Goal: Task Accomplishment & Management: Manage account settings

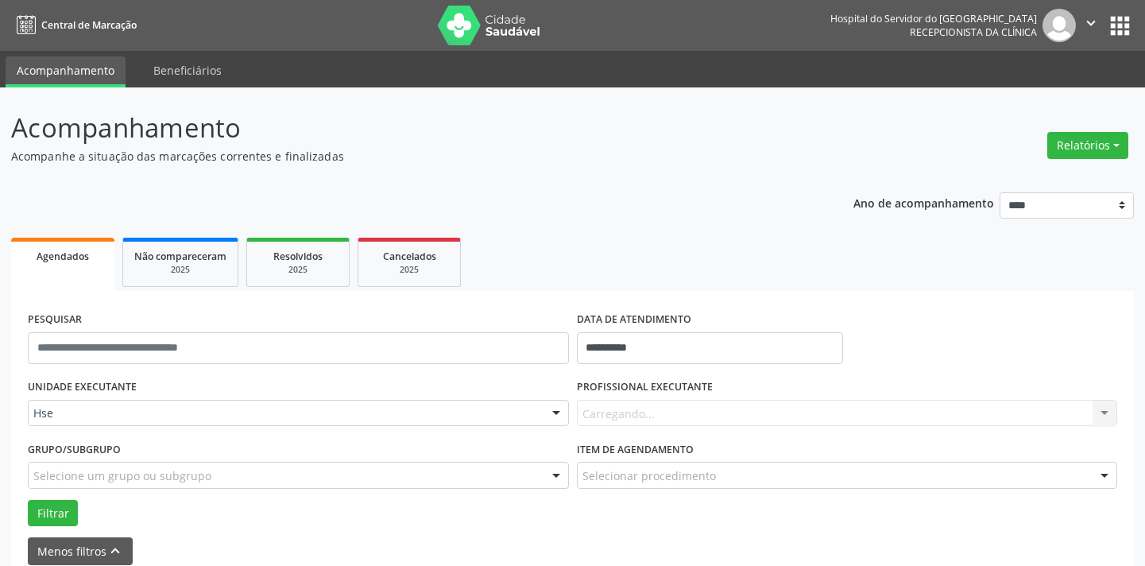
scroll to position [144, 0]
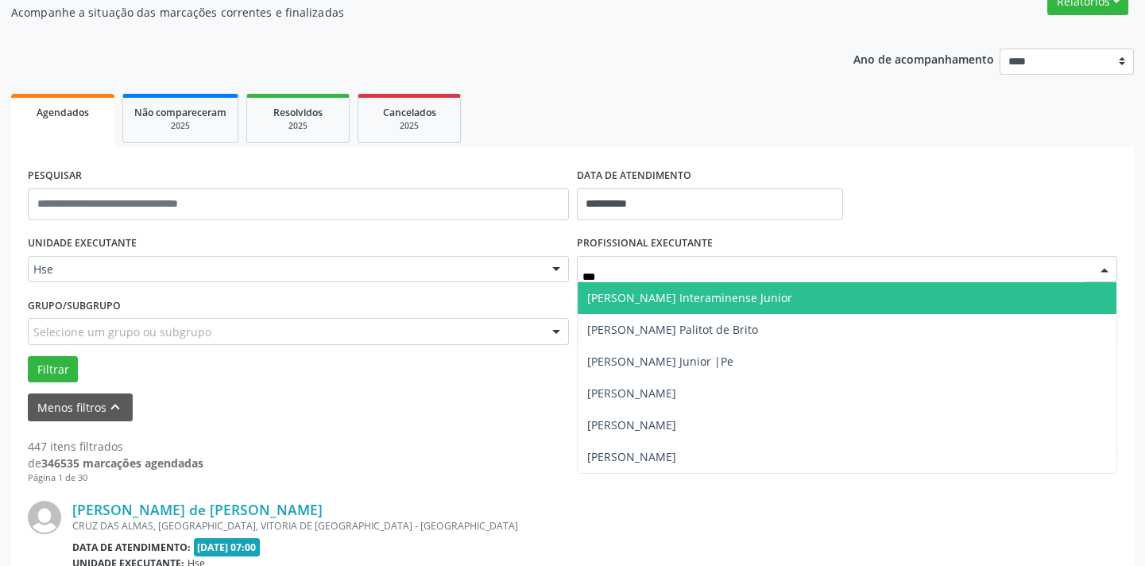
type input "****"
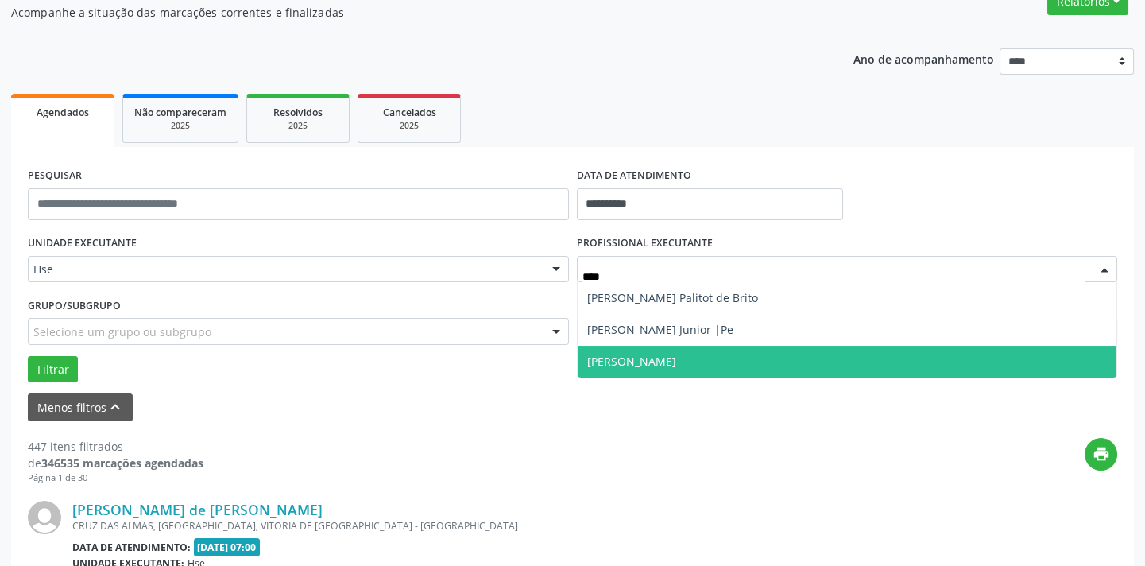
click at [676, 365] on span "[PERSON_NAME]" at bounding box center [631, 360] width 89 height 15
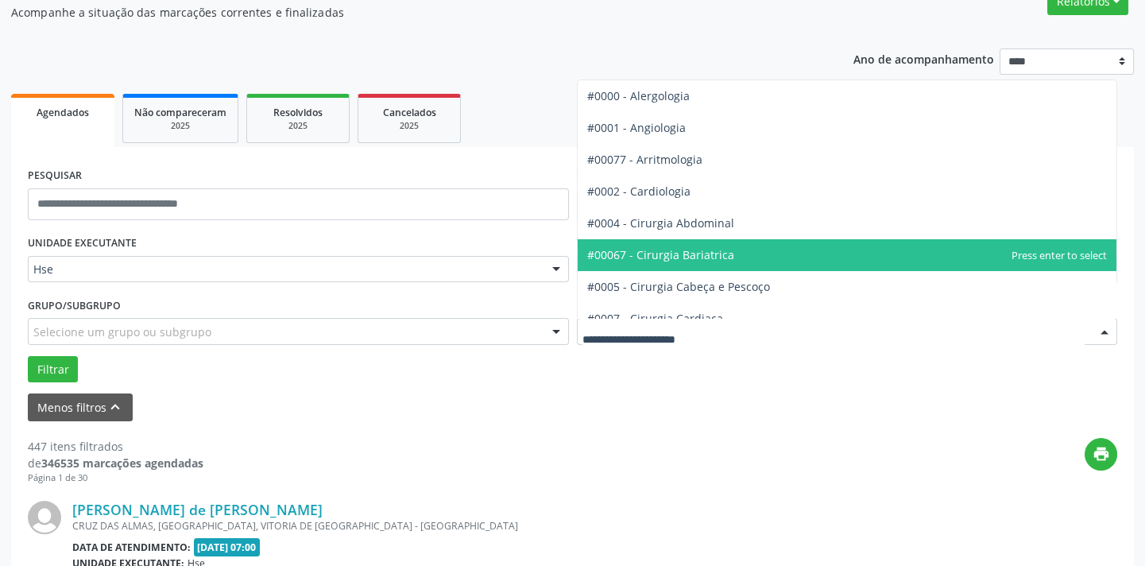
click at [697, 254] on span "#00067 - Cirurgia Bariatrica" at bounding box center [660, 254] width 147 height 15
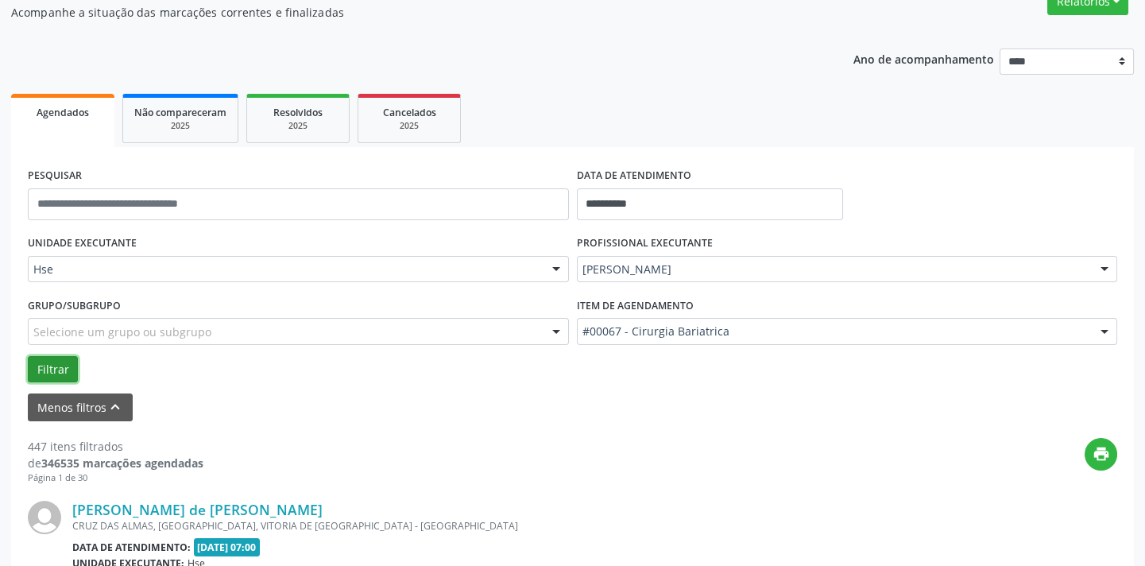
click at [64, 361] on button "Filtrar" at bounding box center [53, 369] width 50 height 27
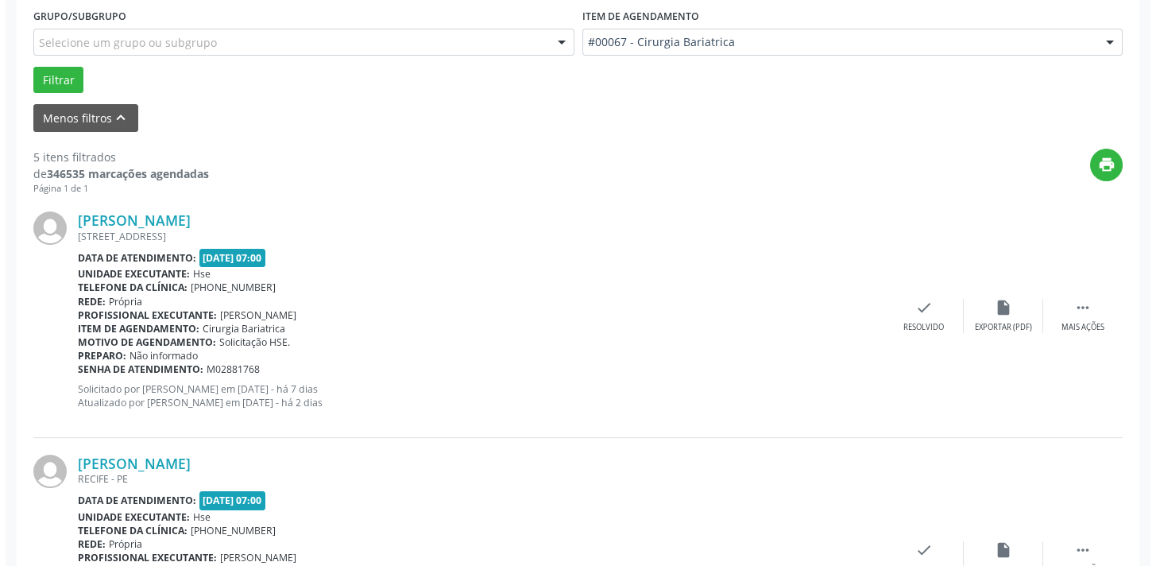
scroll to position [1097, 0]
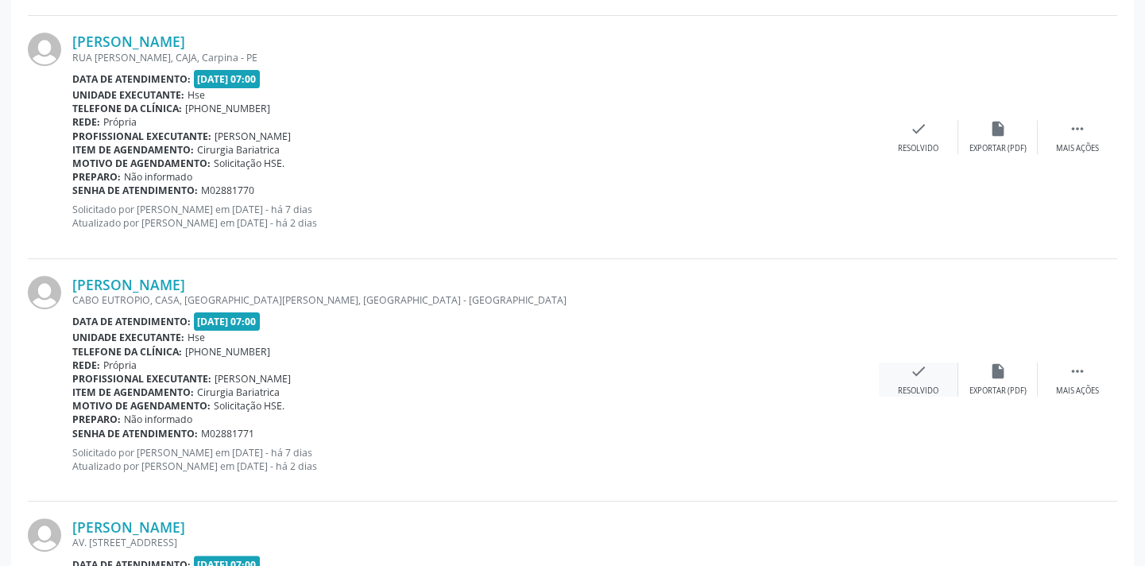
click at [902, 376] on div "check Resolvido" at bounding box center [917, 379] width 79 height 34
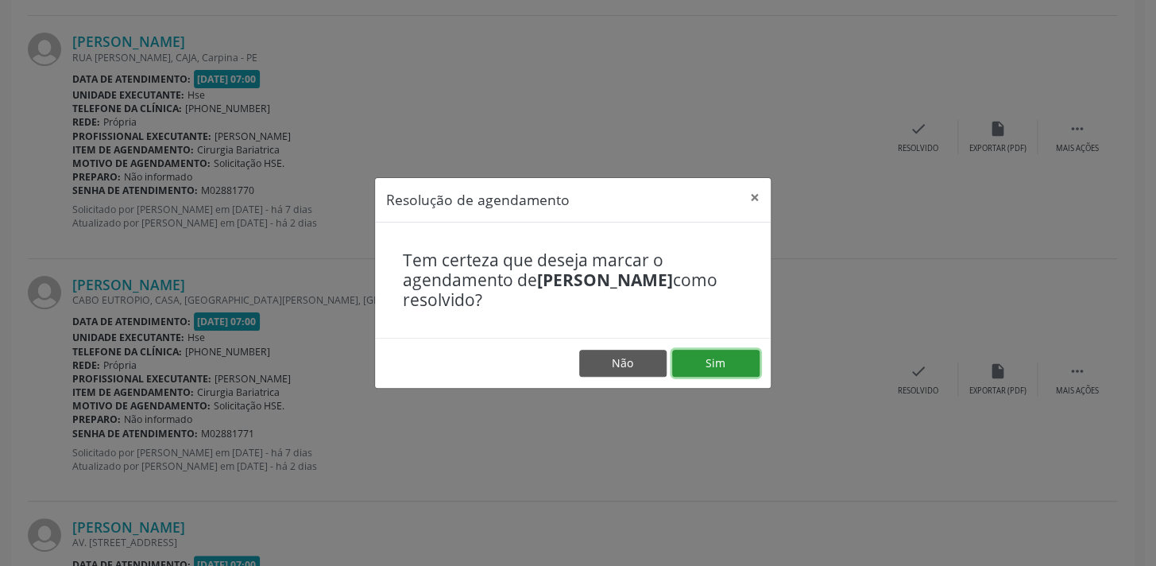
click at [732, 349] on button "Sim" at bounding box center [715, 362] width 87 height 27
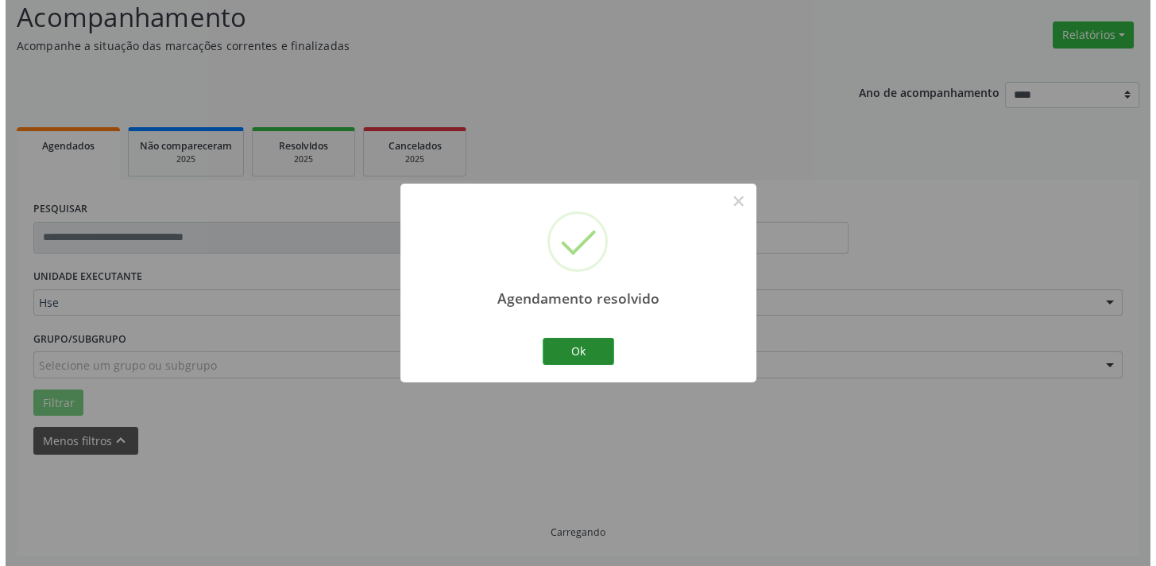
scroll to position [1057, 0]
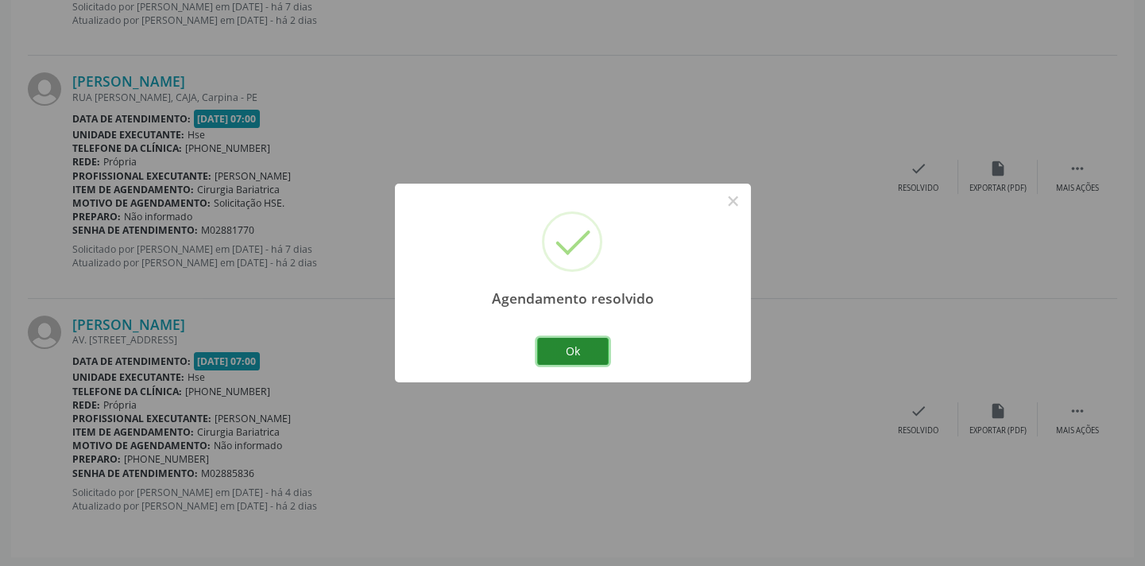
click at [597, 357] on button "Ok" at bounding box center [572, 351] width 71 height 27
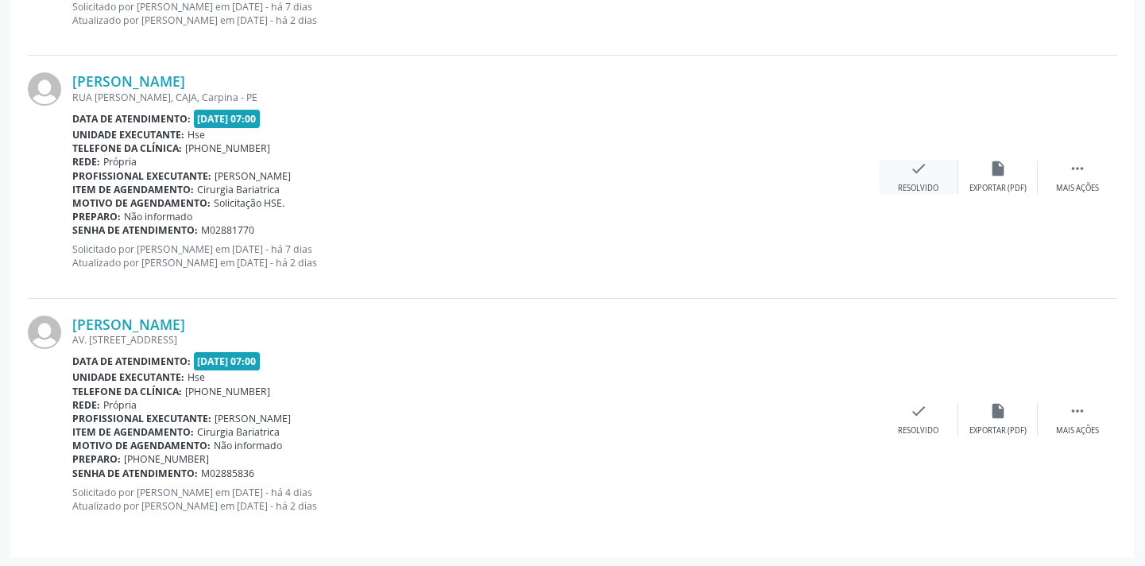
click at [920, 168] on icon "check" at bounding box center [917, 168] width 17 height 17
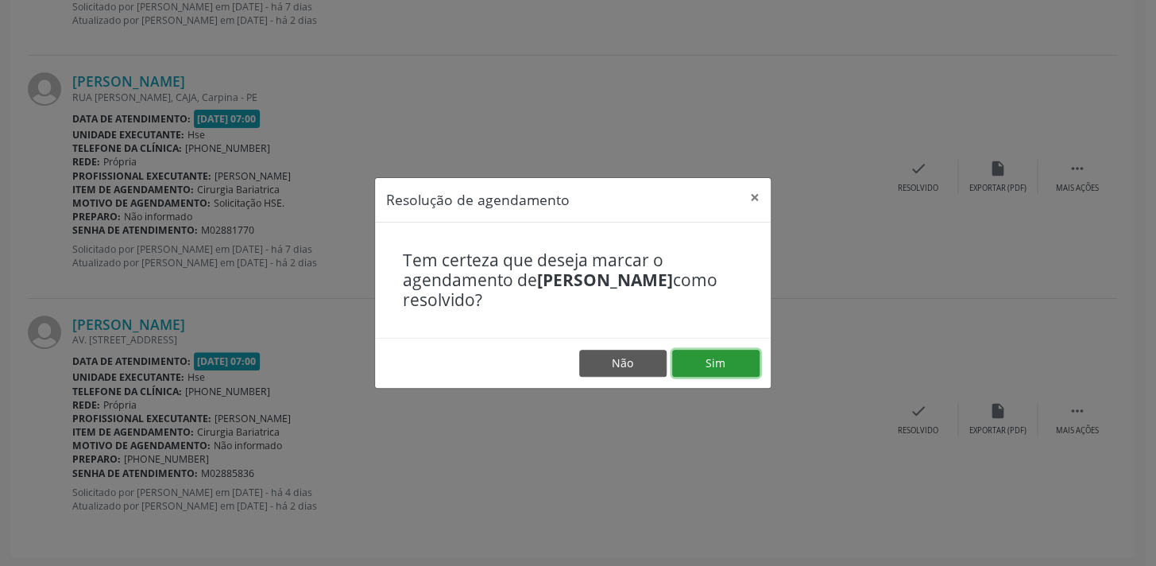
click at [691, 359] on button "Sim" at bounding box center [715, 362] width 87 height 27
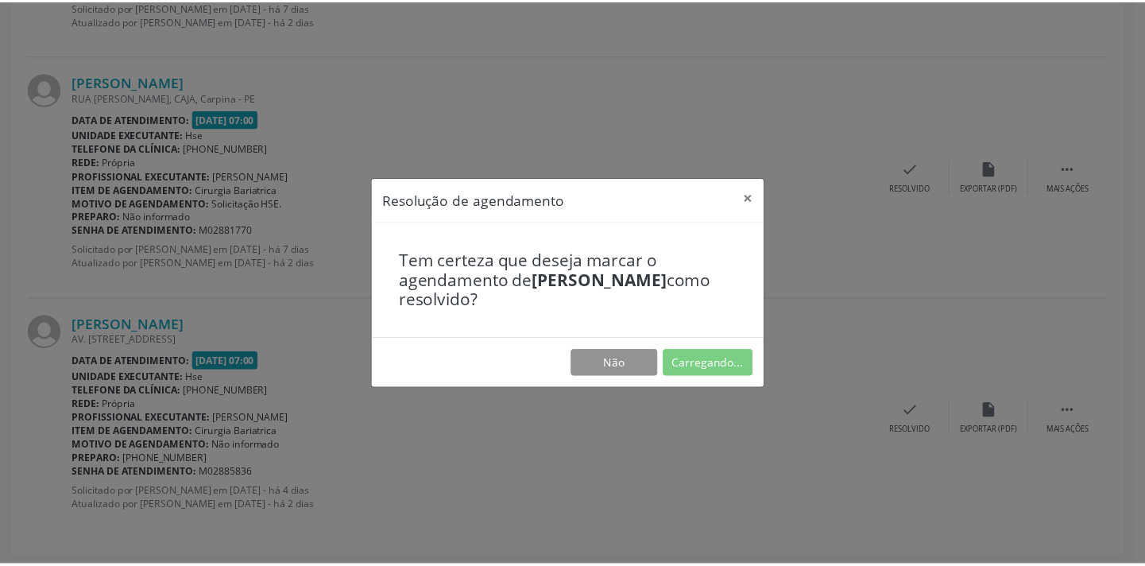
scroll to position [110, 0]
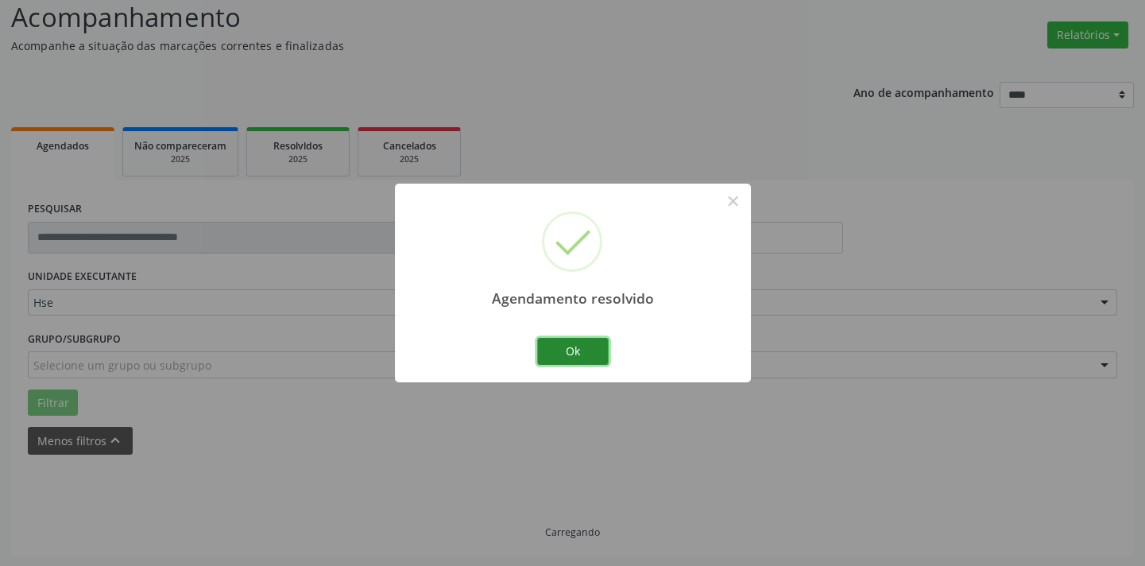
click at [575, 353] on button "Ok" at bounding box center [572, 351] width 71 height 27
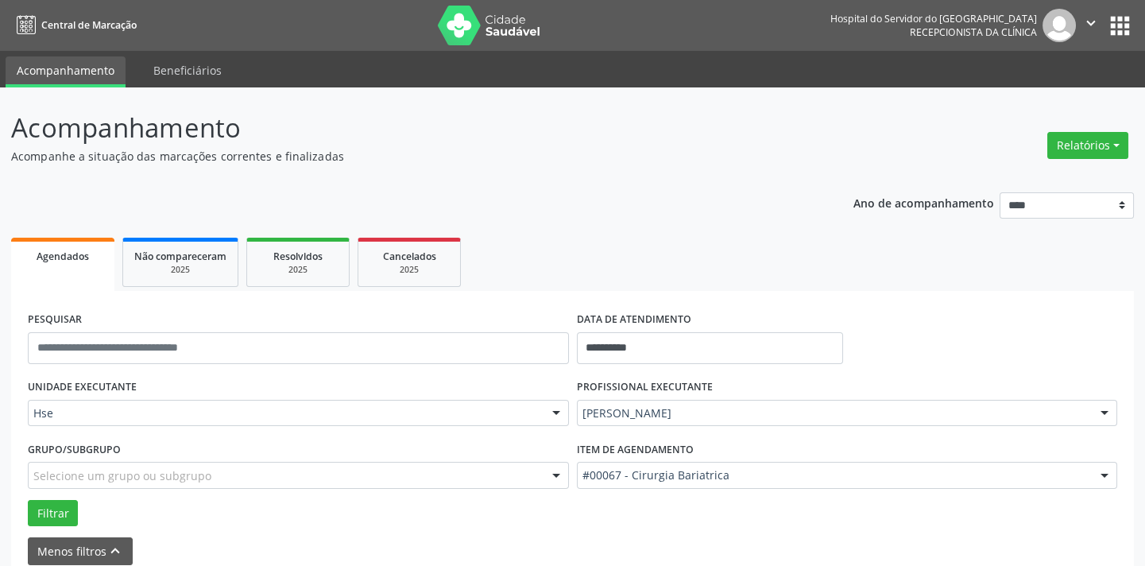
scroll to position [612, 0]
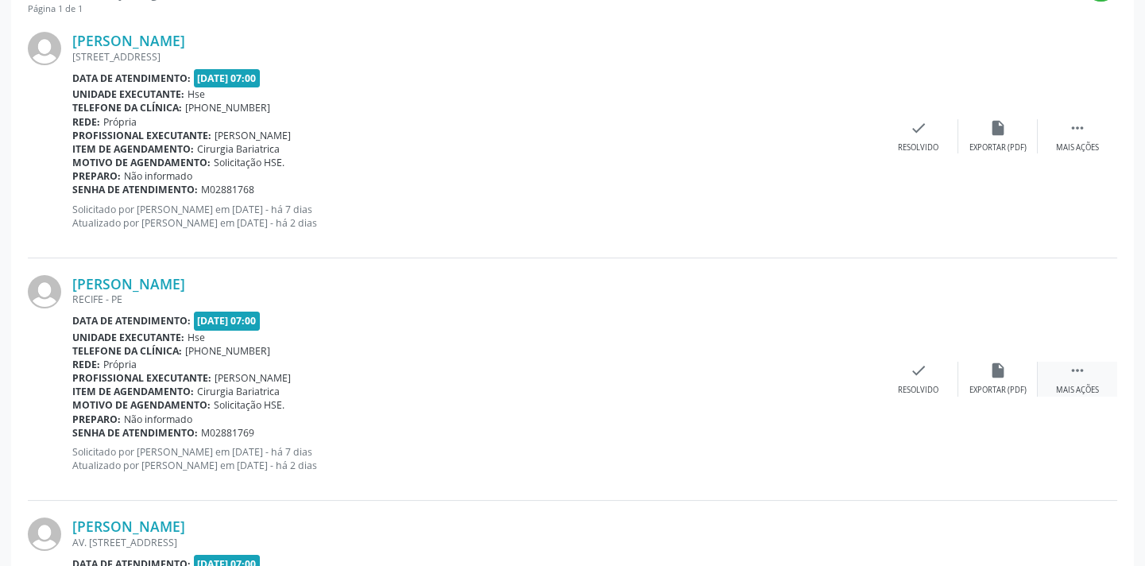
click at [1078, 381] on div " Mais ações" at bounding box center [1076, 378] width 79 height 34
click at [1020, 384] on div "Não compareceu" at bounding box center [997, 389] width 68 height 11
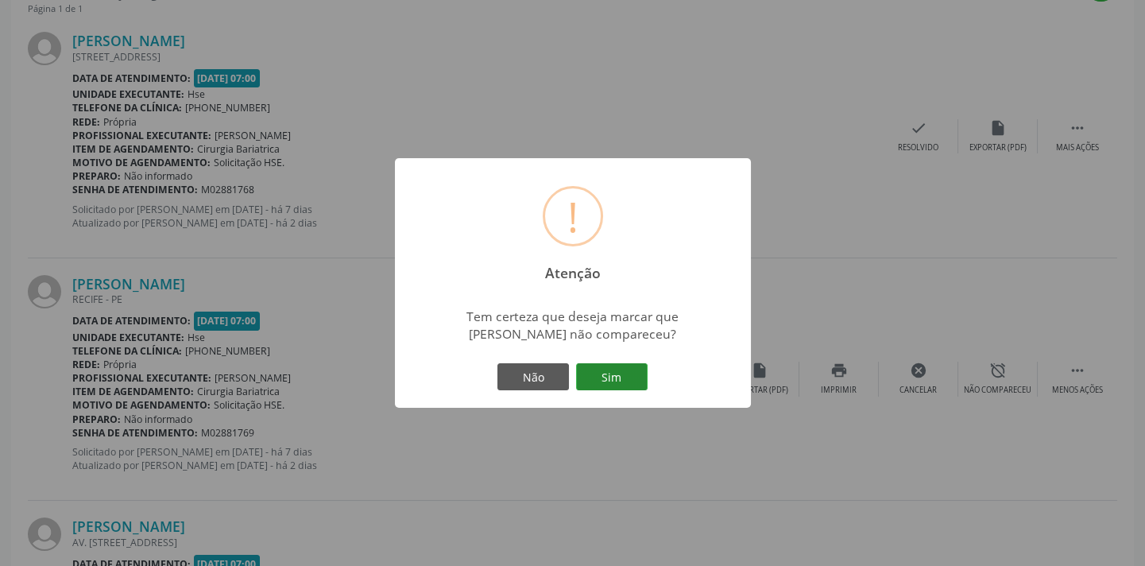
click at [627, 369] on button "Sim" at bounding box center [611, 376] width 71 height 27
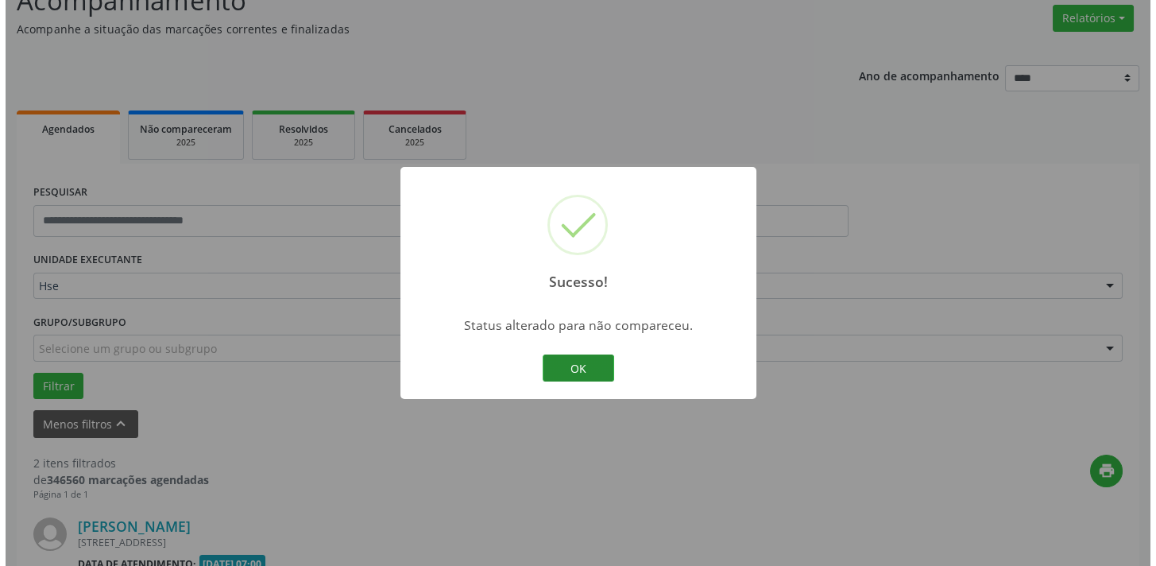
scroll to position [573, 0]
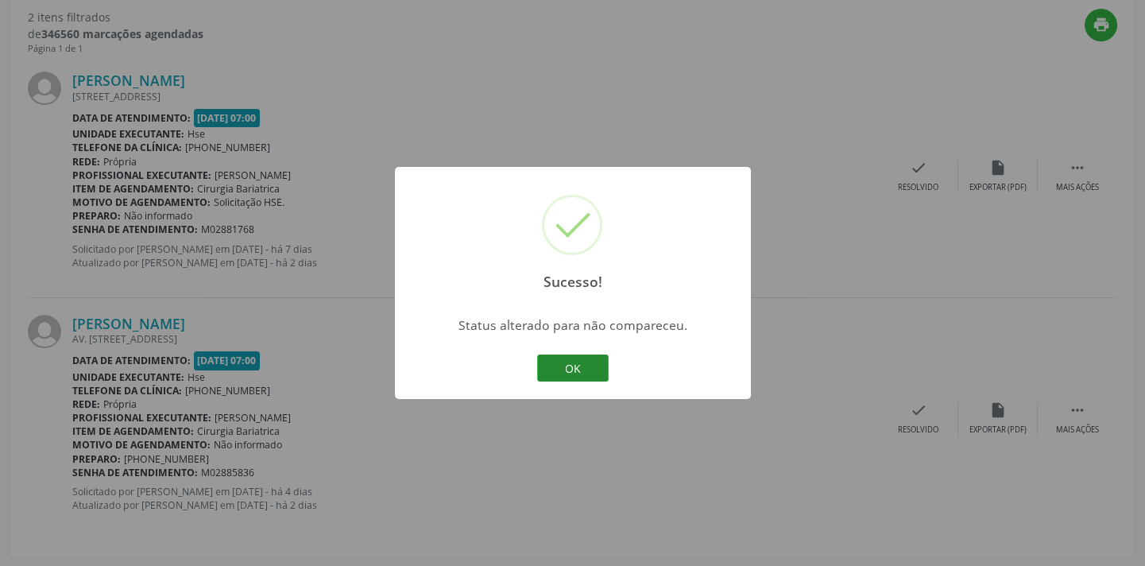
click at [585, 363] on button "OK" at bounding box center [572, 367] width 71 height 27
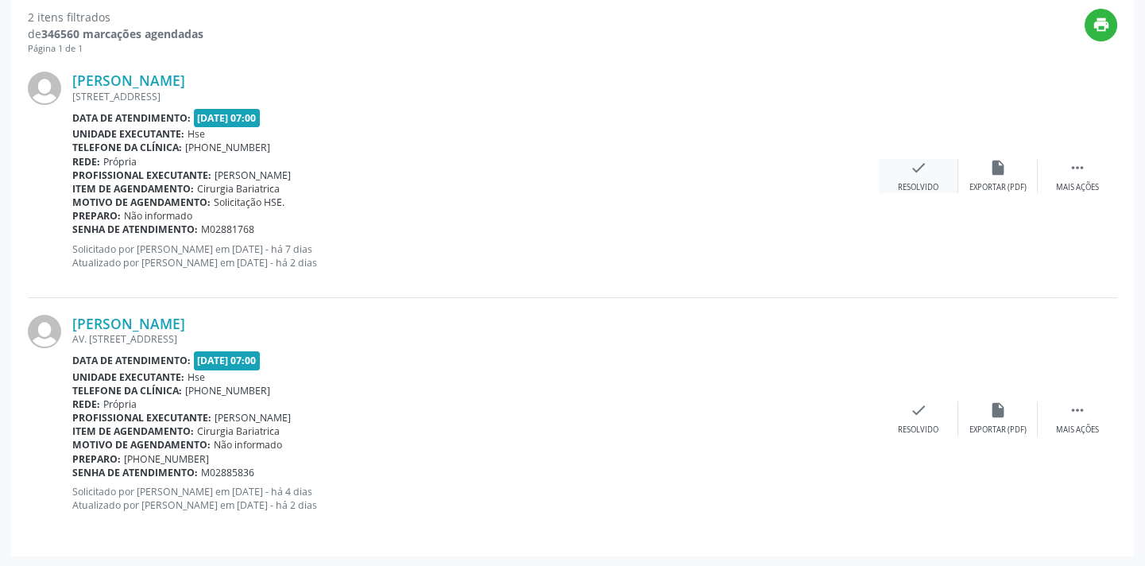
click at [898, 168] on div "check Resolvido" at bounding box center [917, 176] width 79 height 34
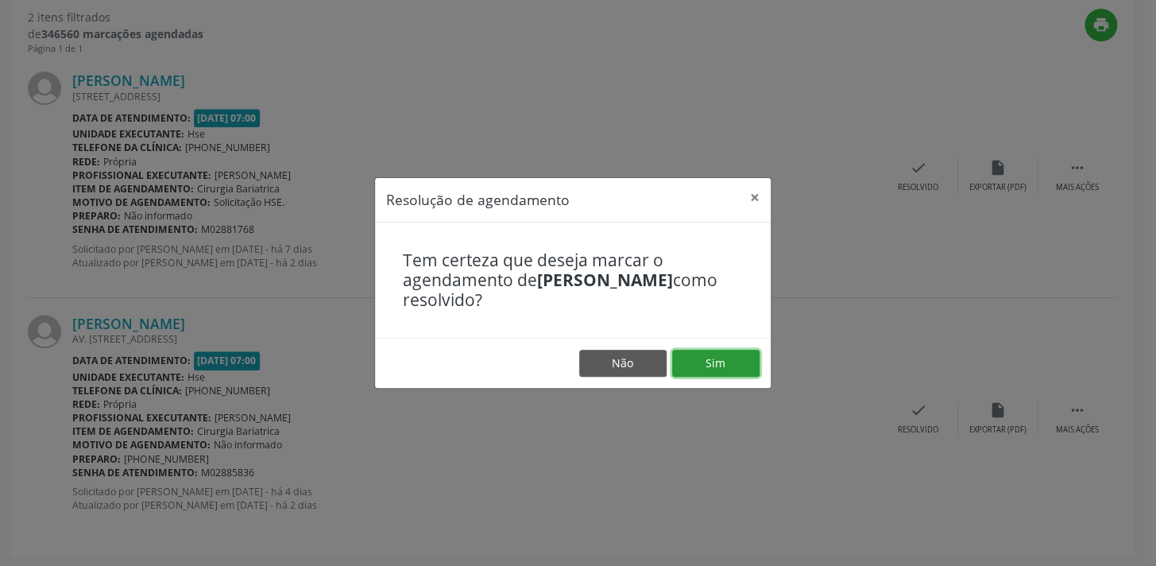
click at [693, 352] on button "Sim" at bounding box center [715, 362] width 87 height 27
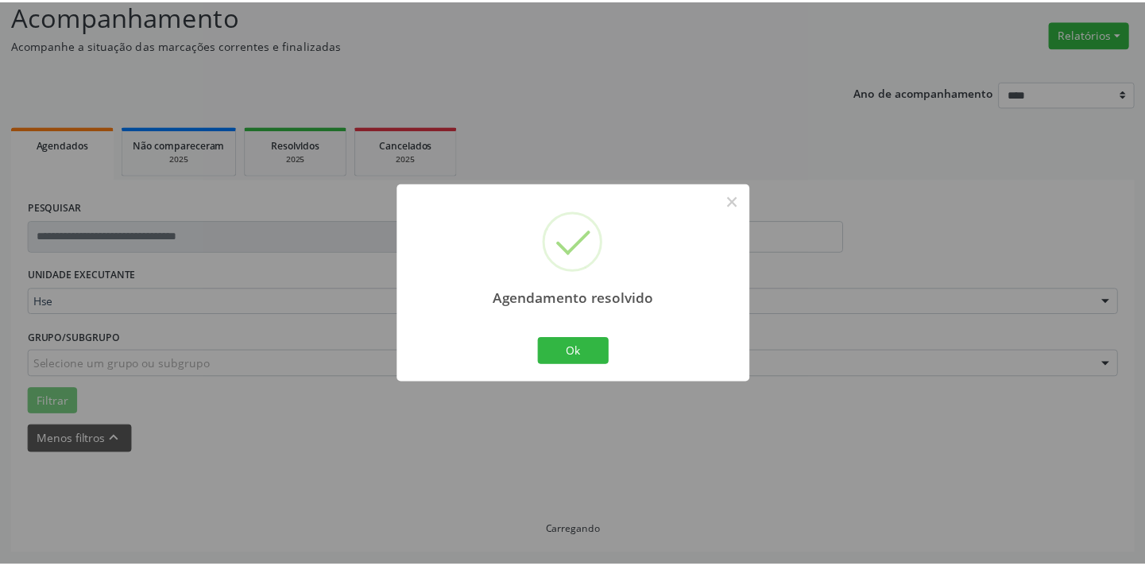
scroll to position [110, 0]
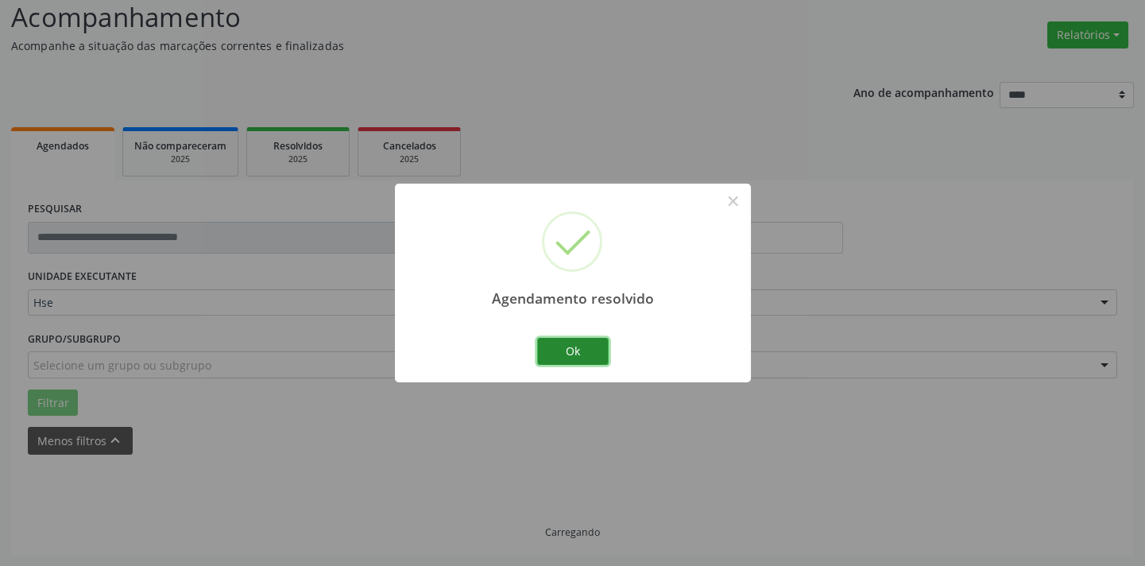
click at [592, 338] on button "Ok" at bounding box center [572, 351] width 71 height 27
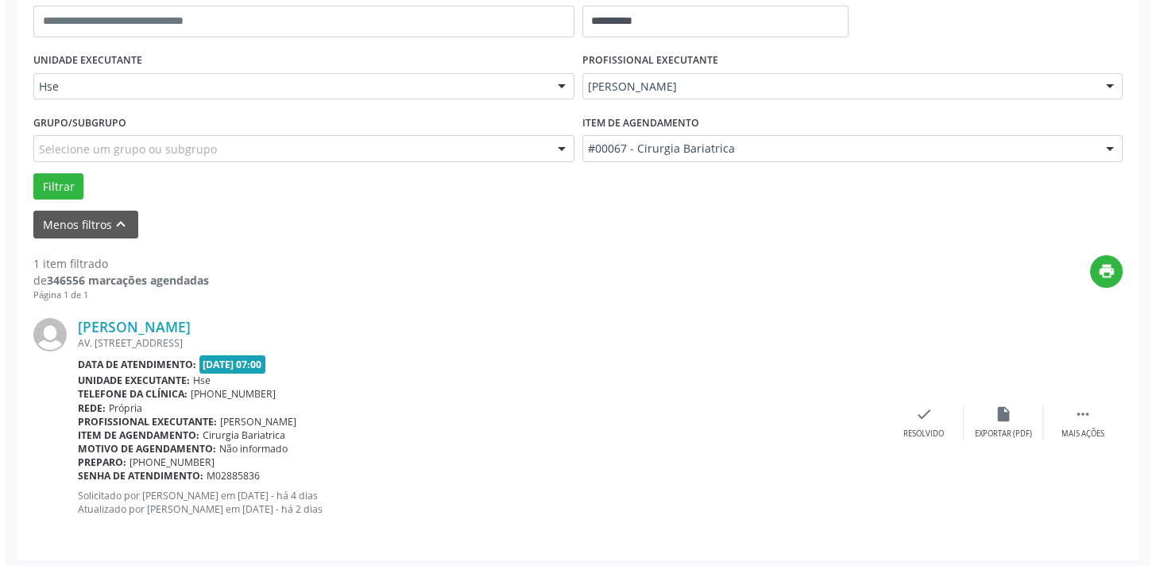
scroll to position [331, 0]
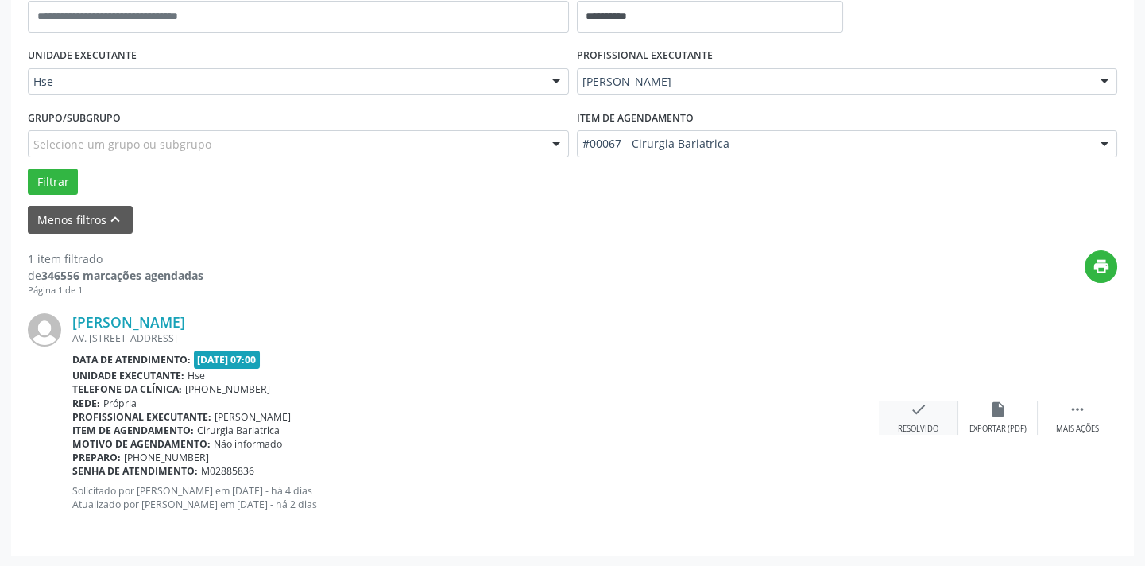
click at [909, 415] on icon "check" at bounding box center [917, 408] width 17 height 17
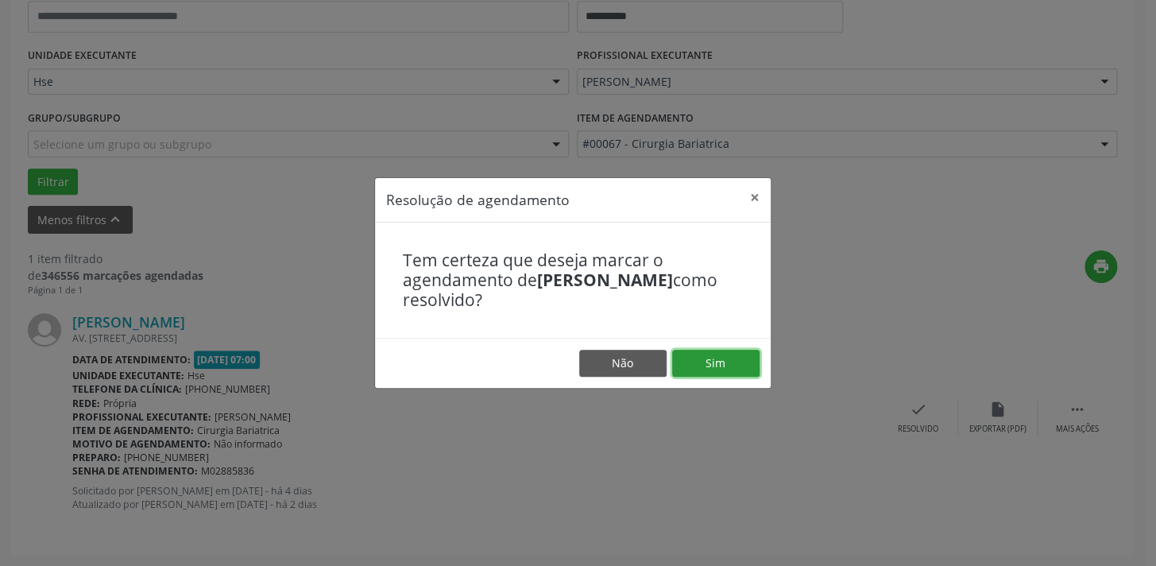
click at [700, 369] on button "Sim" at bounding box center [715, 362] width 87 height 27
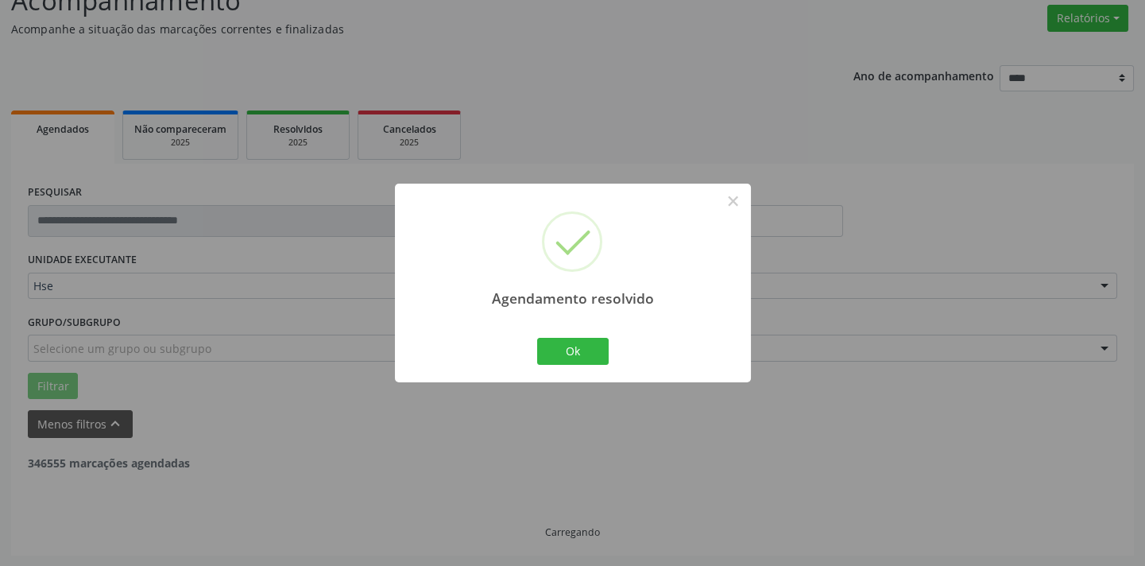
scroll to position [75, 0]
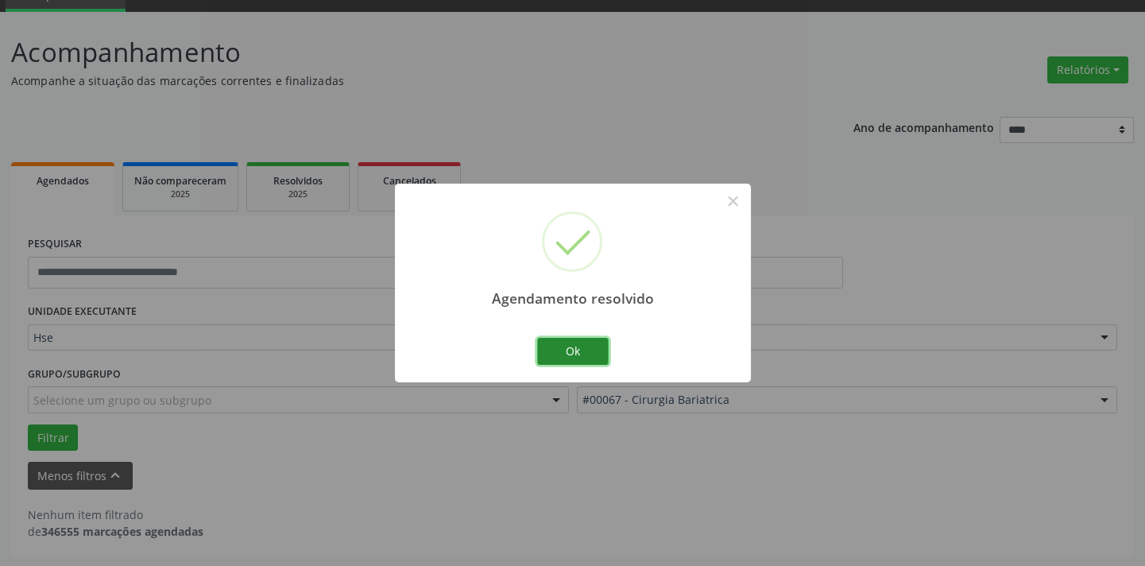
click at [543, 357] on button "Ok" at bounding box center [572, 351] width 71 height 27
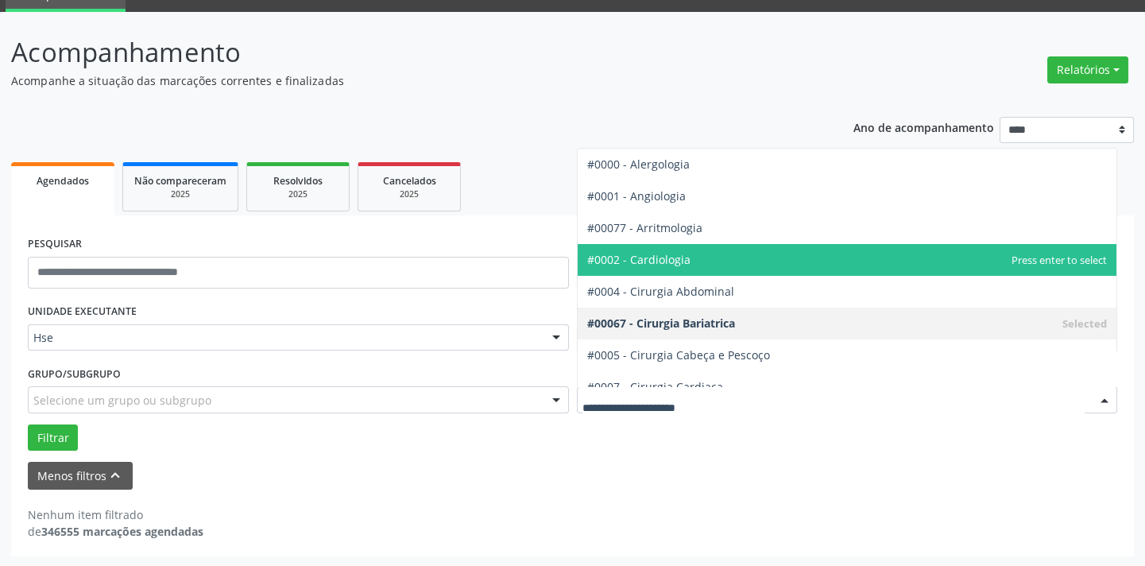
scroll to position [71, 0]
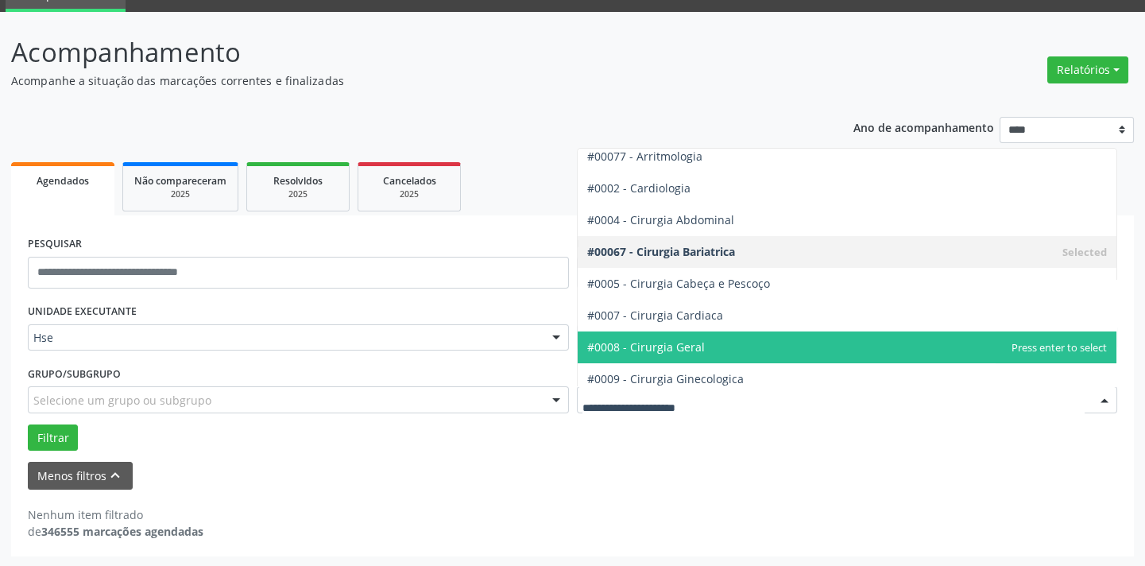
click at [693, 346] on span "#0008 - Cirurgia Geral" at bounding box center [646, 346] width 118 height 15
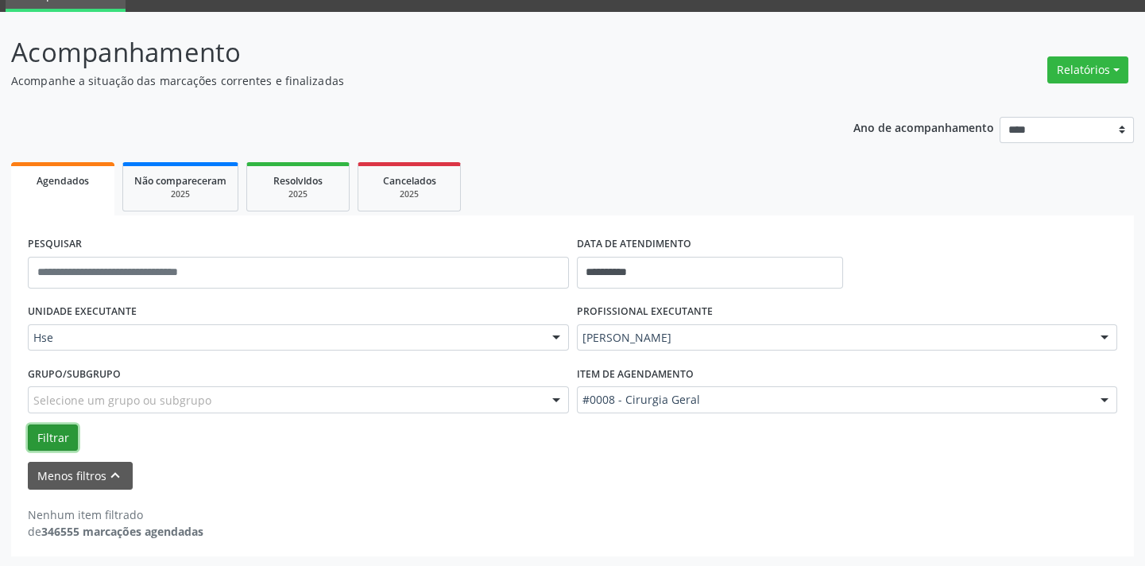
click at [48, 430] on button "Filtrar" at bounding box center [53, 437] width 50 height 27
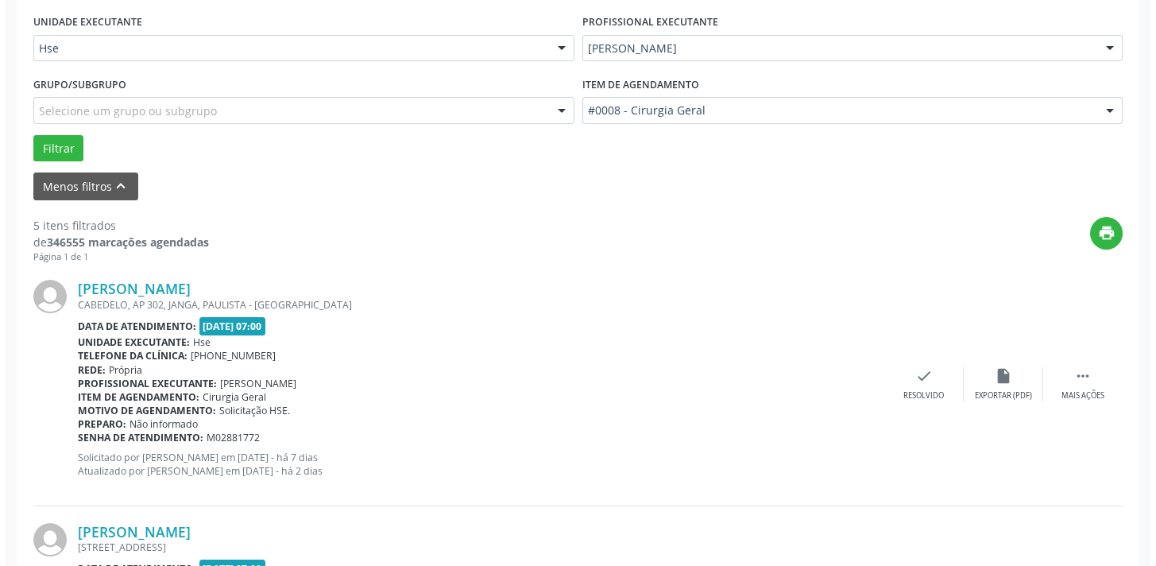
scroll to position [1300, 0]
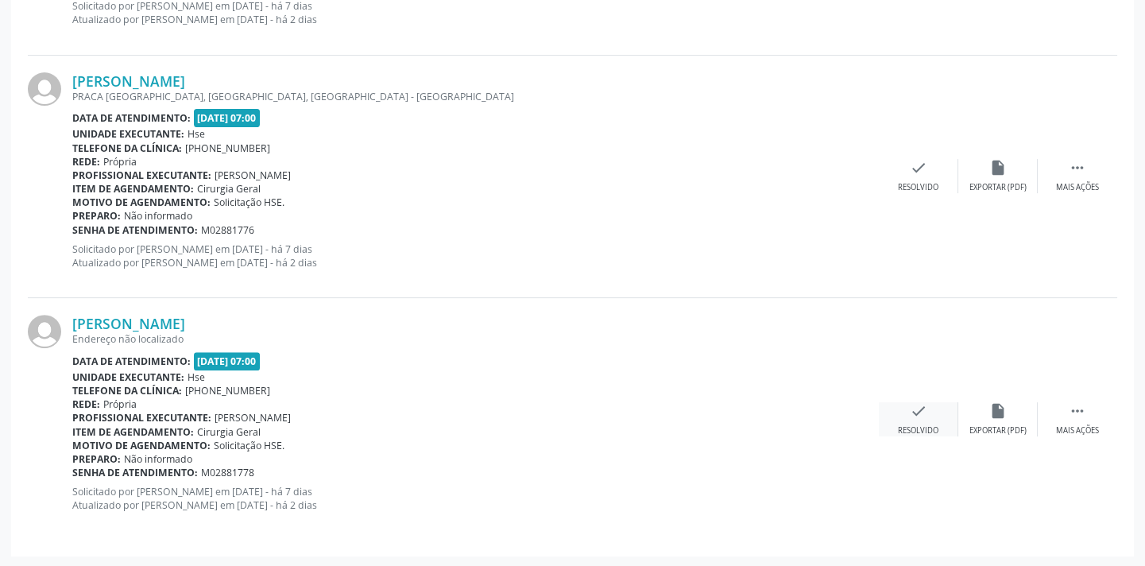
click at [941, 408] on div "check Resolvido" at bounding box center [917, 419] width 79 height 34
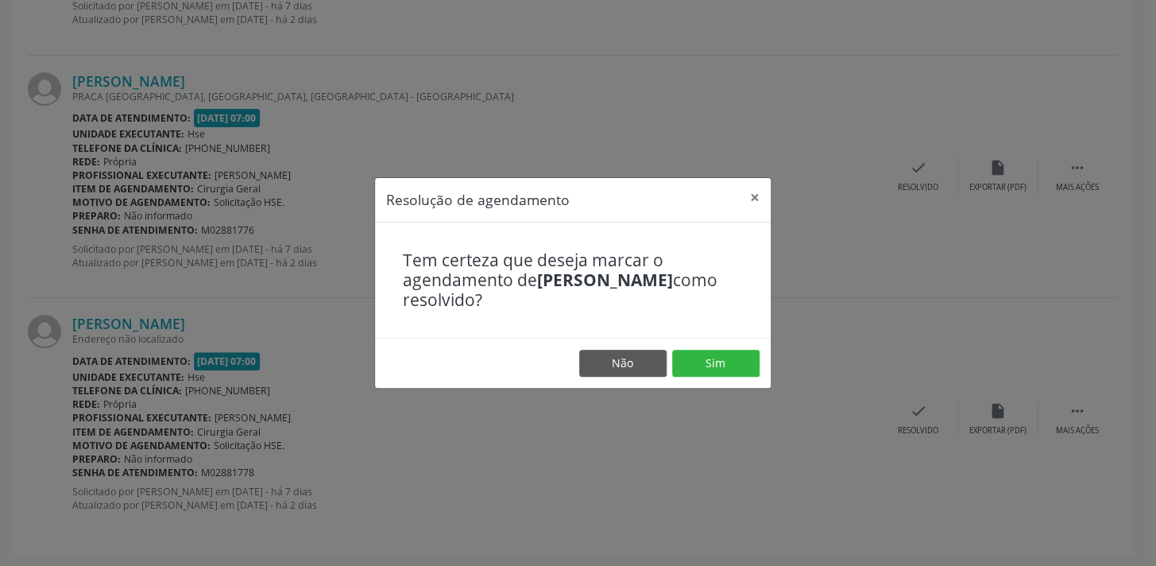
click at [651, 346] on footer "Não Sim" at bounding box center [573, 363] width 396 height 50
click at [700, 362] on button "Sim" at bounding box center [715, 362] width 87 height 27
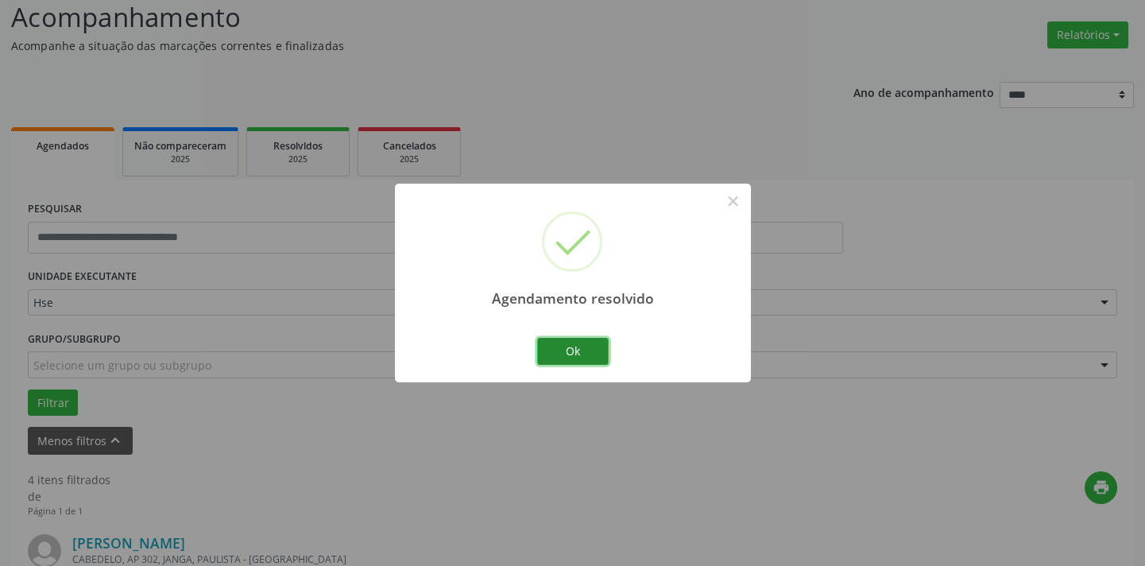
click at [560, 354] on button "Ok" at bounding box center [572, 351] width 71 height 27
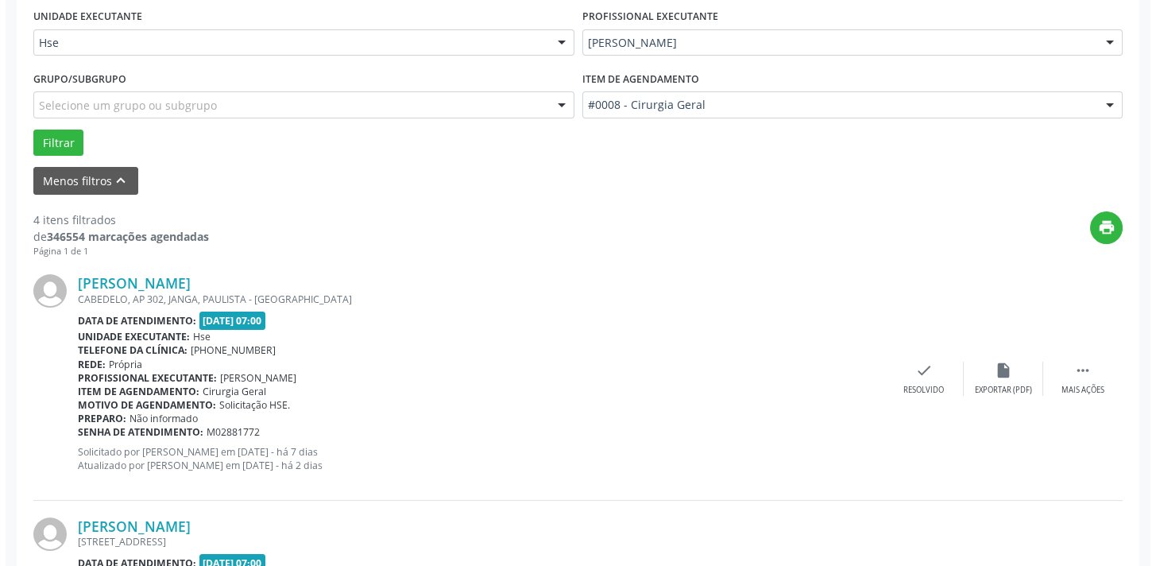
scroll to position [1057, 0]
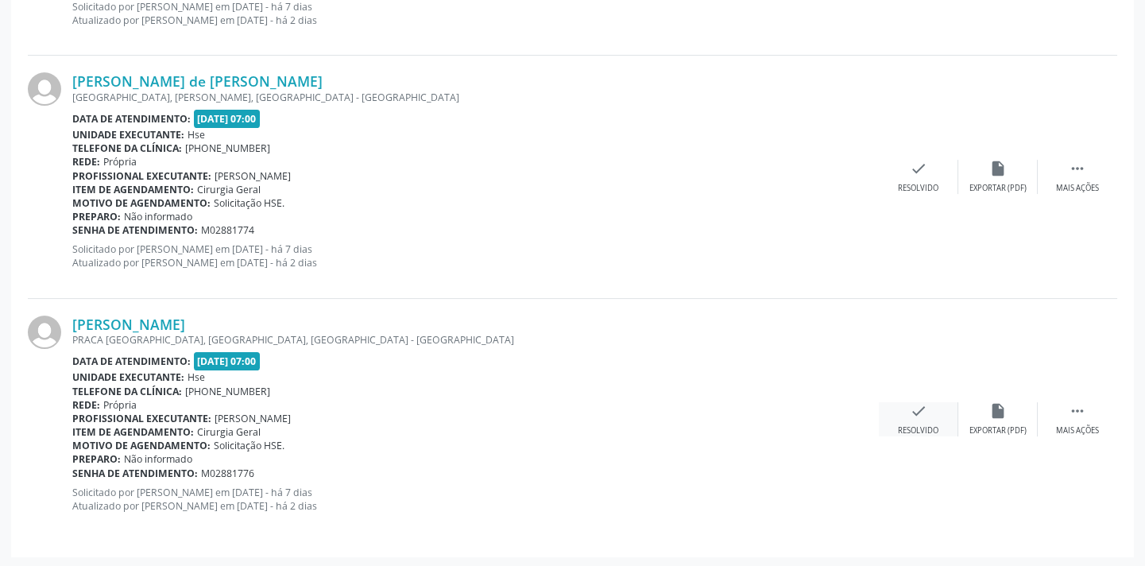
click at [909, 408] on icon "check" at bounding box center [917, 410] width 17 height 17
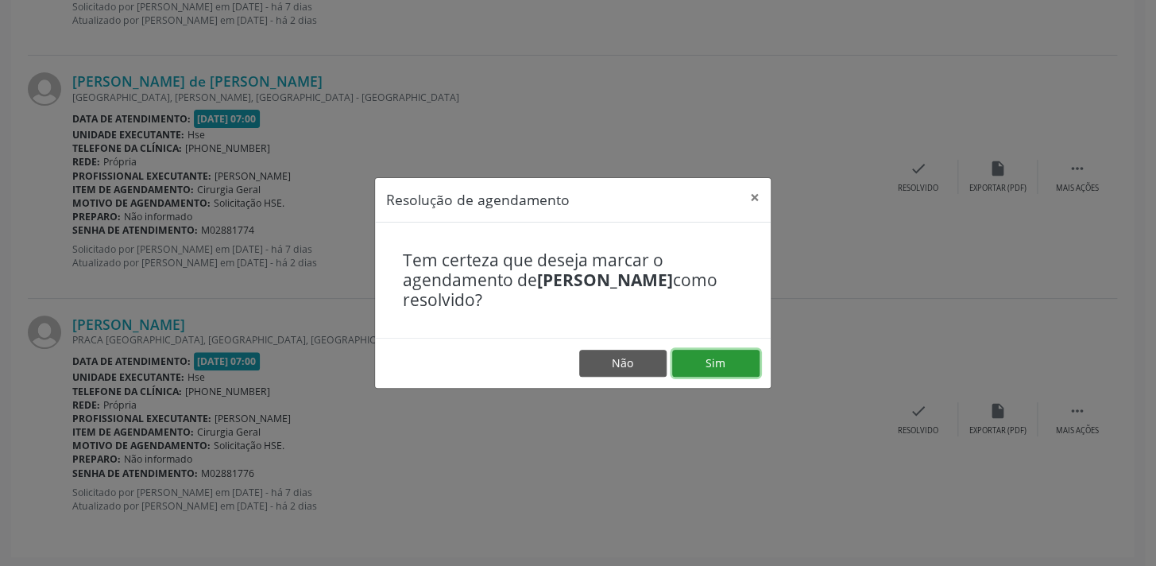
click at [706, 364] on button "Sim" at bounding box center [715, 362] width 87 height 27
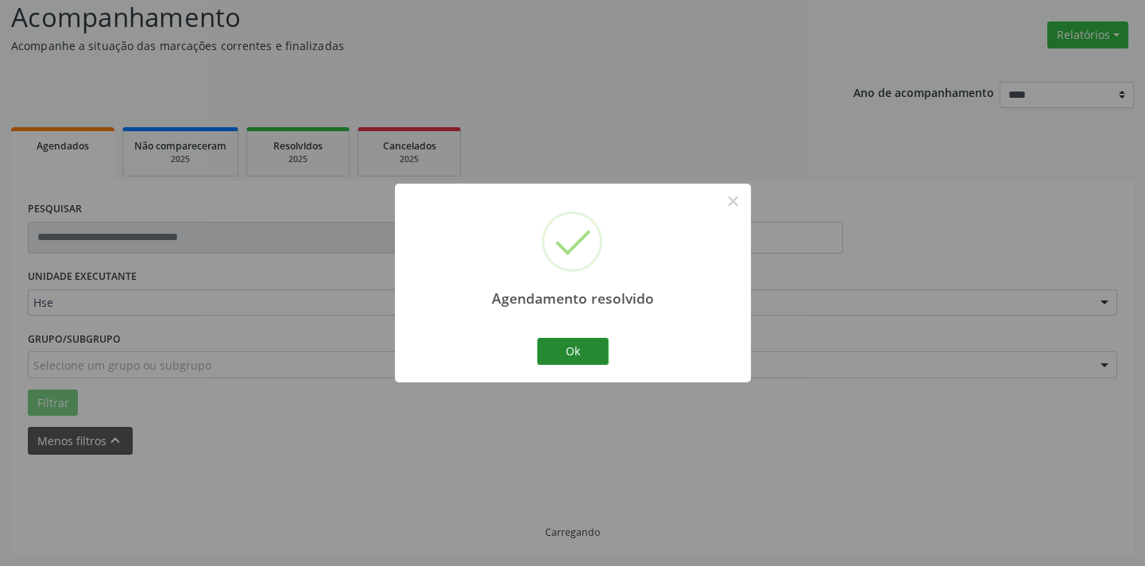
scroll to position [127, 0]
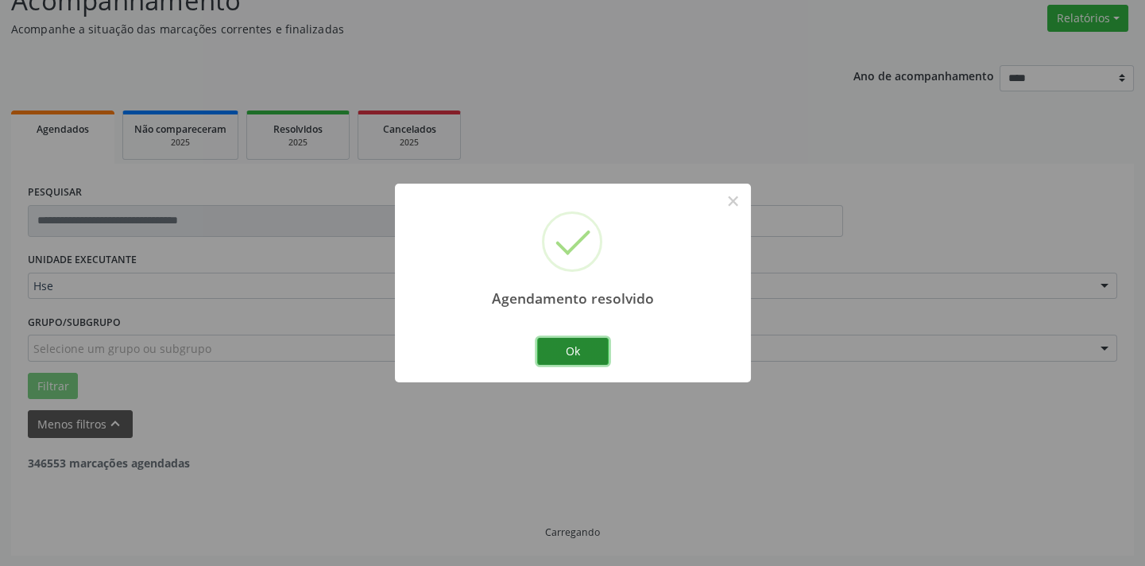
click at [560, 356] on button "Ok" at bounding box center [572, 351] width 71 height 27
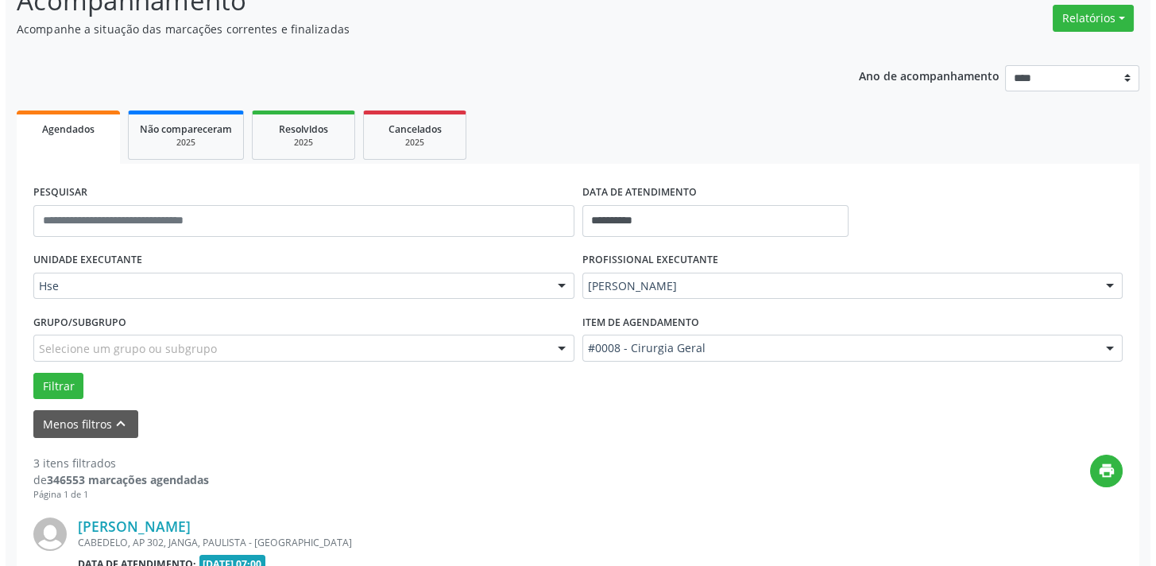
scroll to position [816, 0]
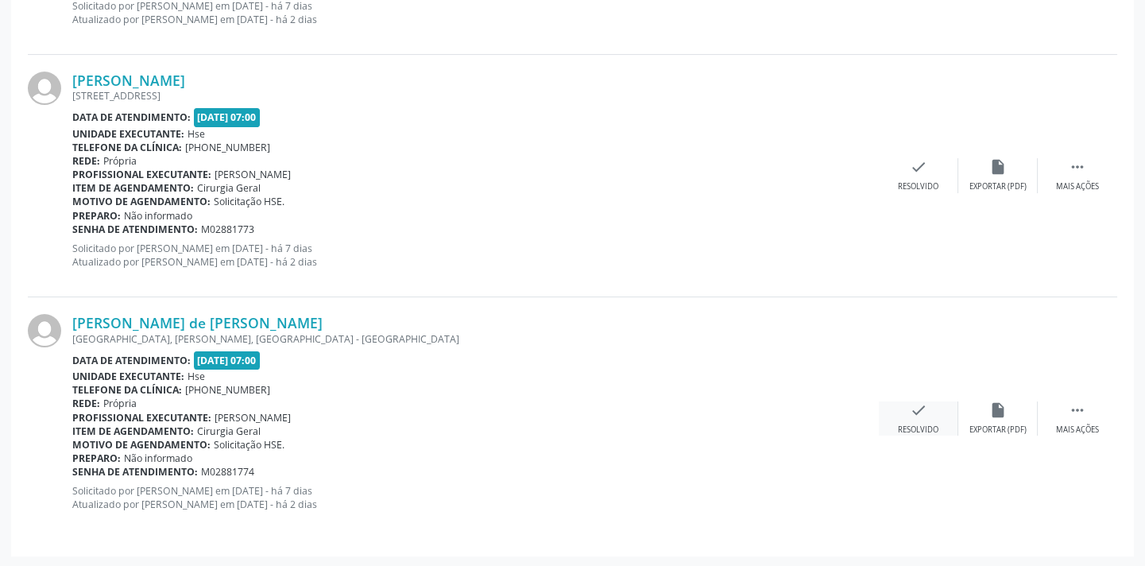
click at [894, 404] on div "check Resolvido" at bounding box center [917, 418] width 79 height 34
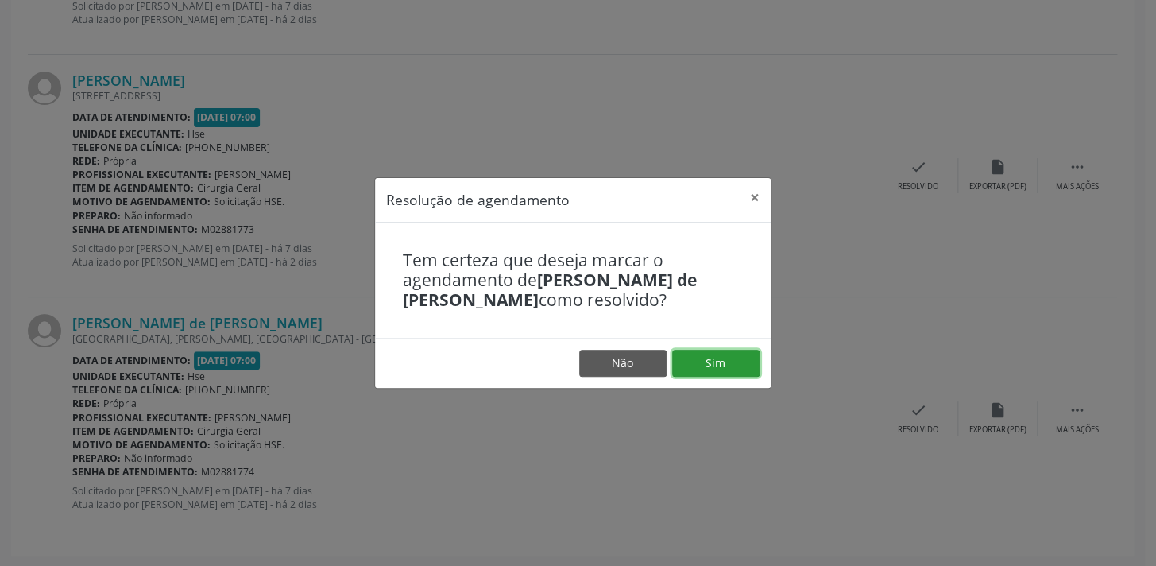
click at [698, 372] on button "Sim" at bounding box center [715, 362] width 87 height 27
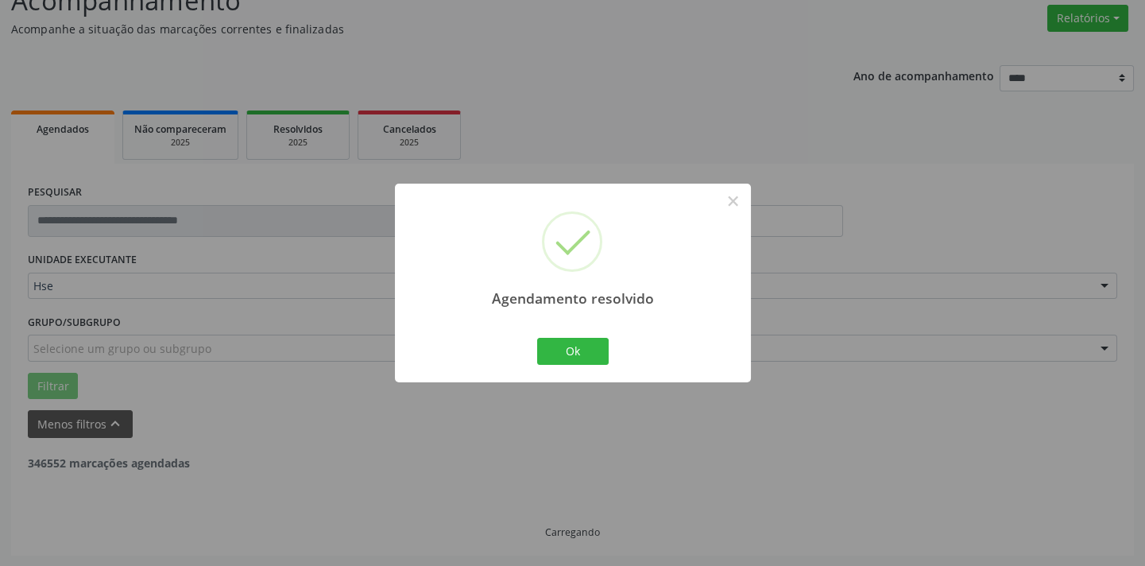
scroll to position [573, 0]
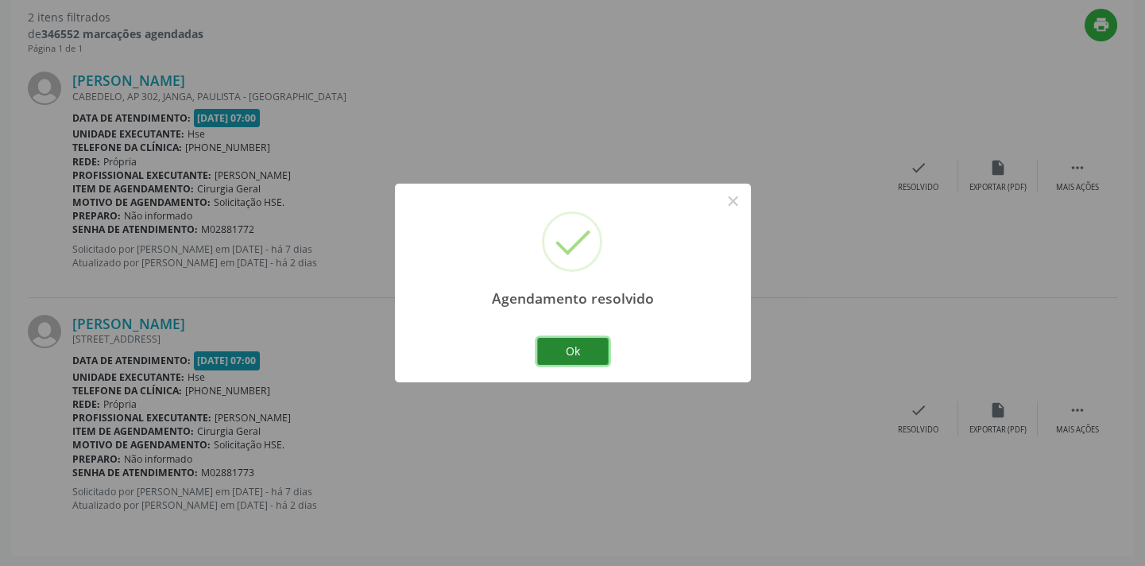
click at [580, 343] on button "Ok" at bounding box center [572, 351] width 71 height 27
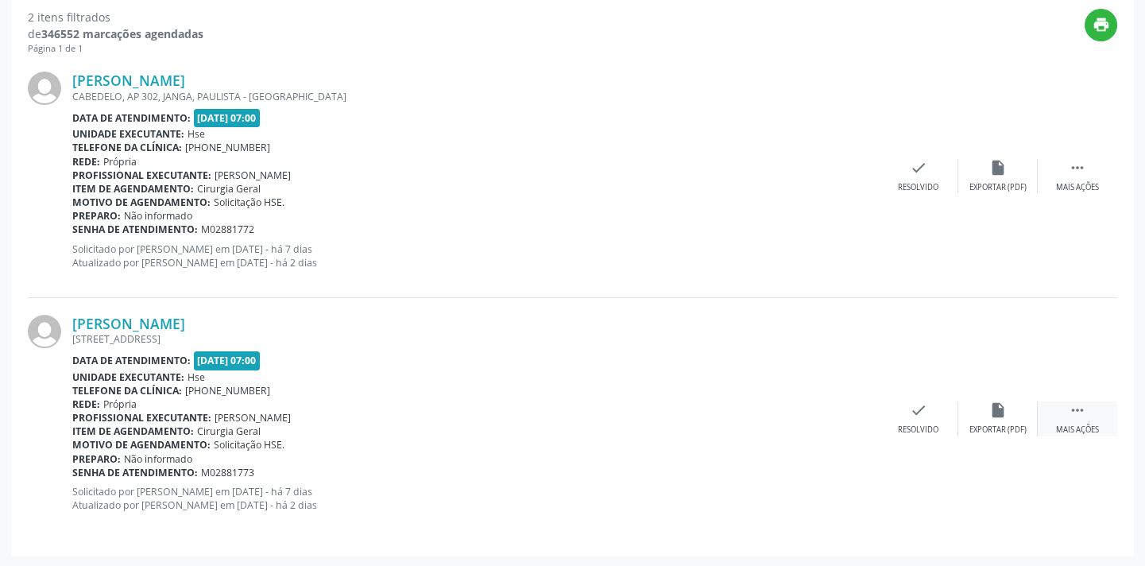
click at [1061, 402] on div " Mais ações" at bounding box center [1076, 418] width 79 height 34
click at [1007, 409] on div "alarm_off Não compareceu" at bounding box center [997, 418] width 79 height 34
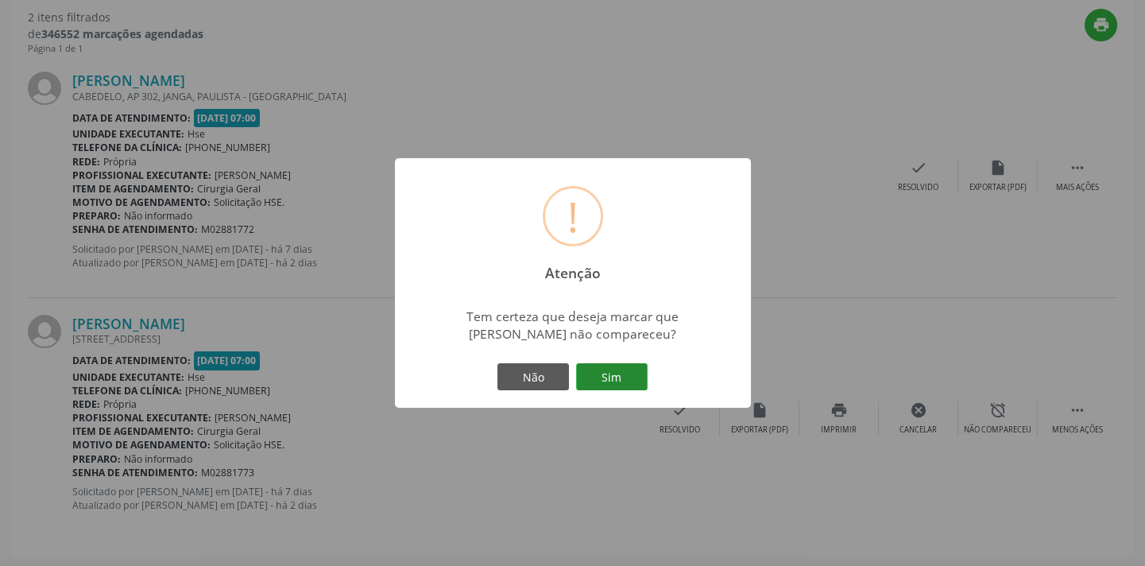
click at [647, 381] on div "Não Sim" at bounding box center [572, 376] width 157 height 33
click at [641, 381] on button "Sim" at bounding box center [611, 376] width 71 height 27
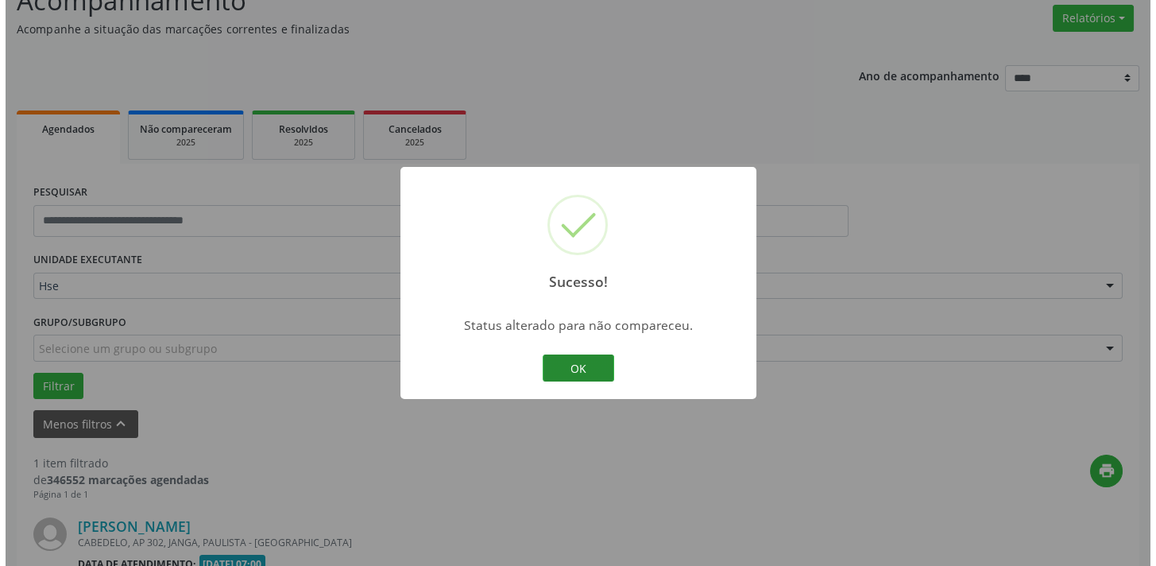
scroll to position [331, 0]
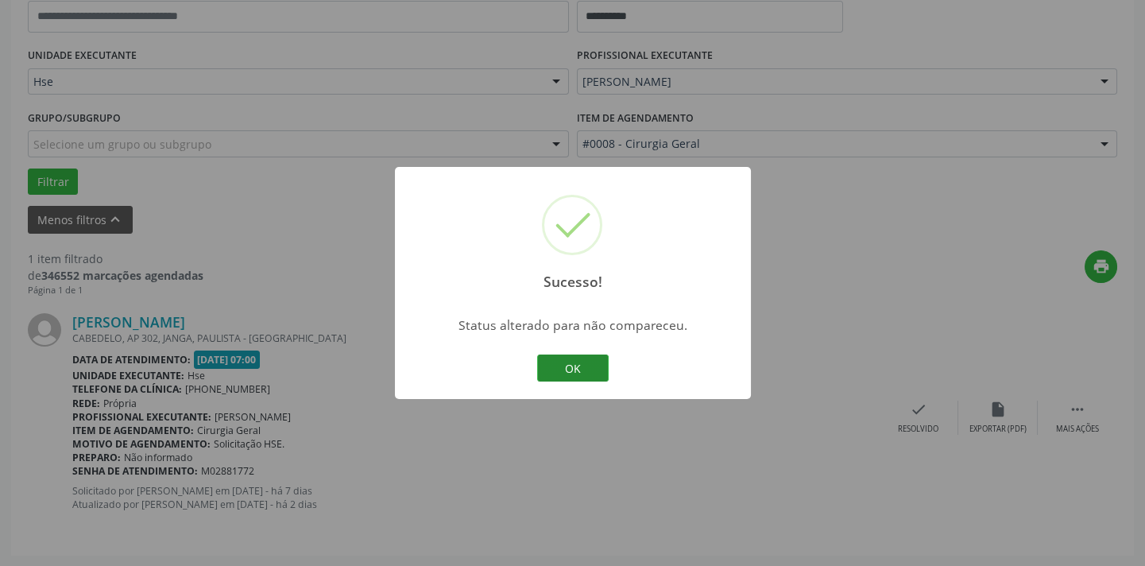
click at [597, 363] on button "OK" at bounding box center [572, 367] width 71 height 27
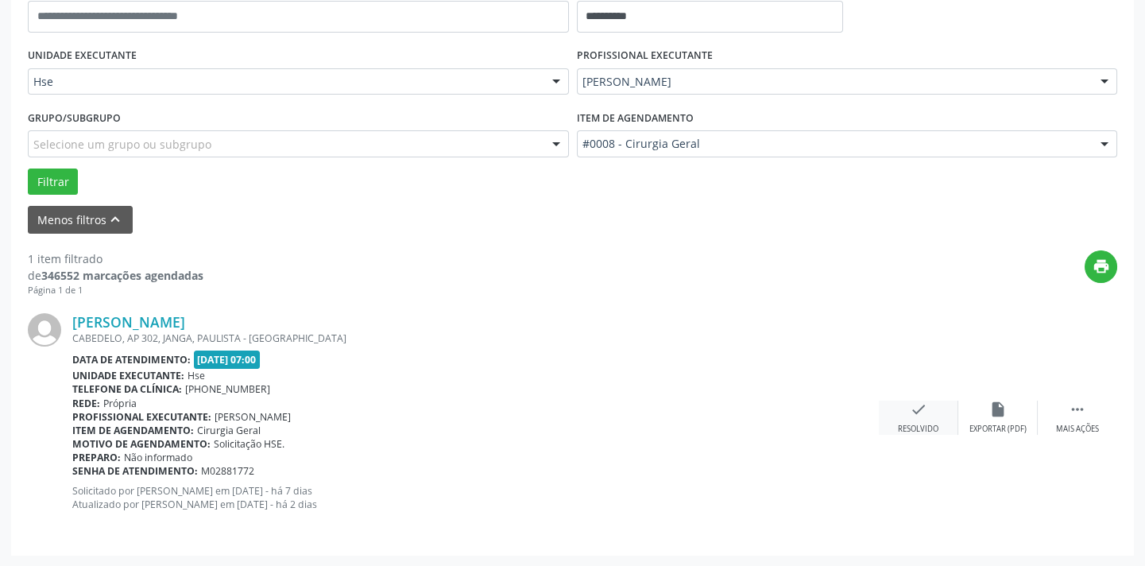
click at [918, 411] on icon "check" at bounding box center [917, 408] width 17 height 17
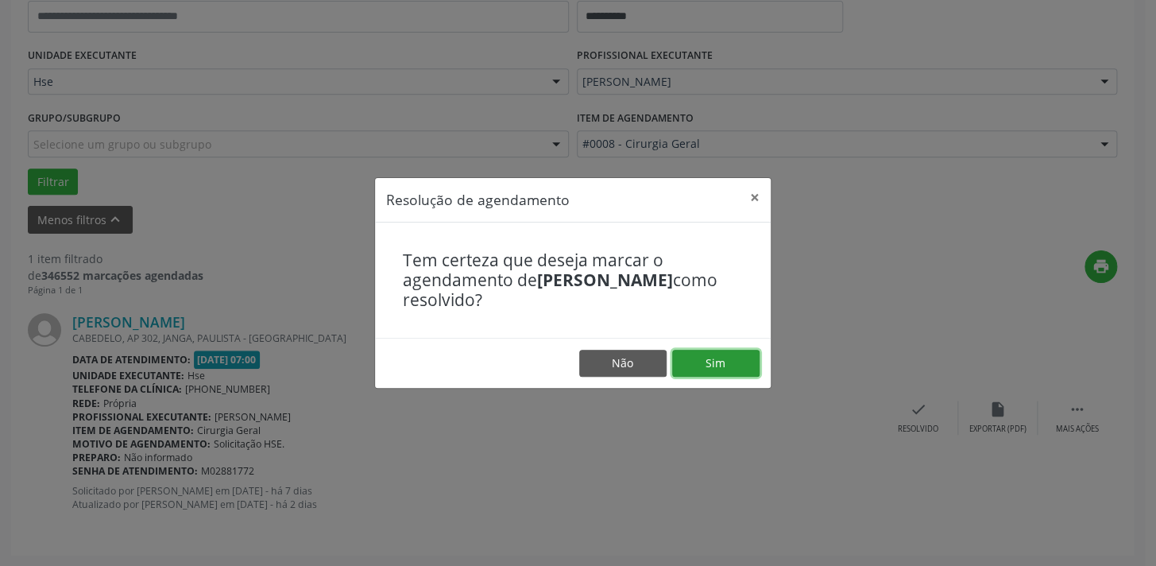
drag, startPoint x: 744, startPoint y: 365, endPoint x: 716, endPoint y: 361, distance: 28.1
click at [743, 365] on button "Sim" at bounding box center [715, 362] width 87 height 27
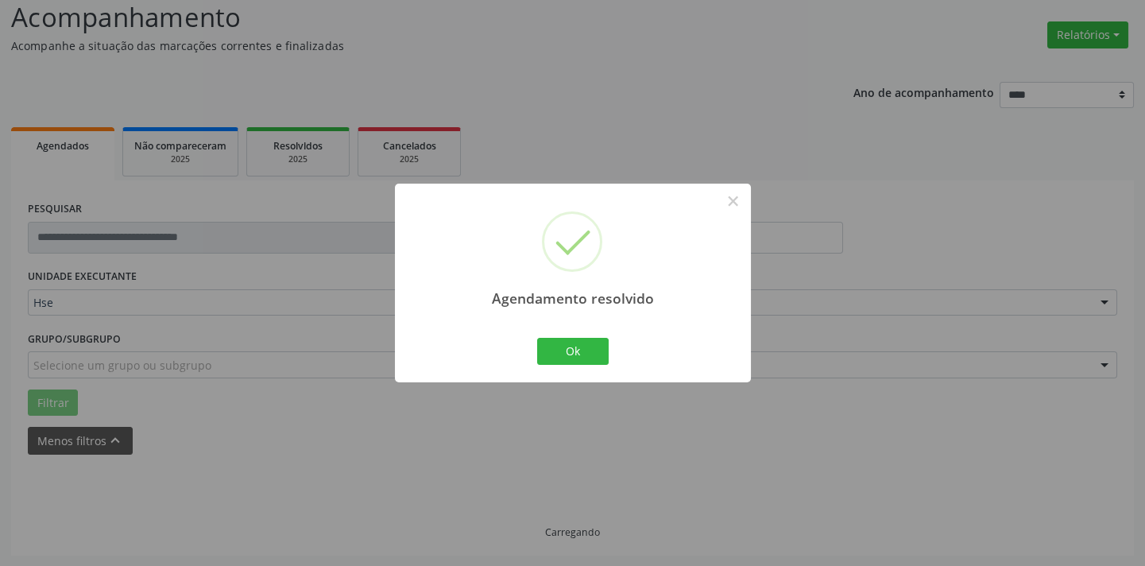
click at [597, 366] on div "Ok Cancel" at bounding box center [572, 350] width 79 height 33
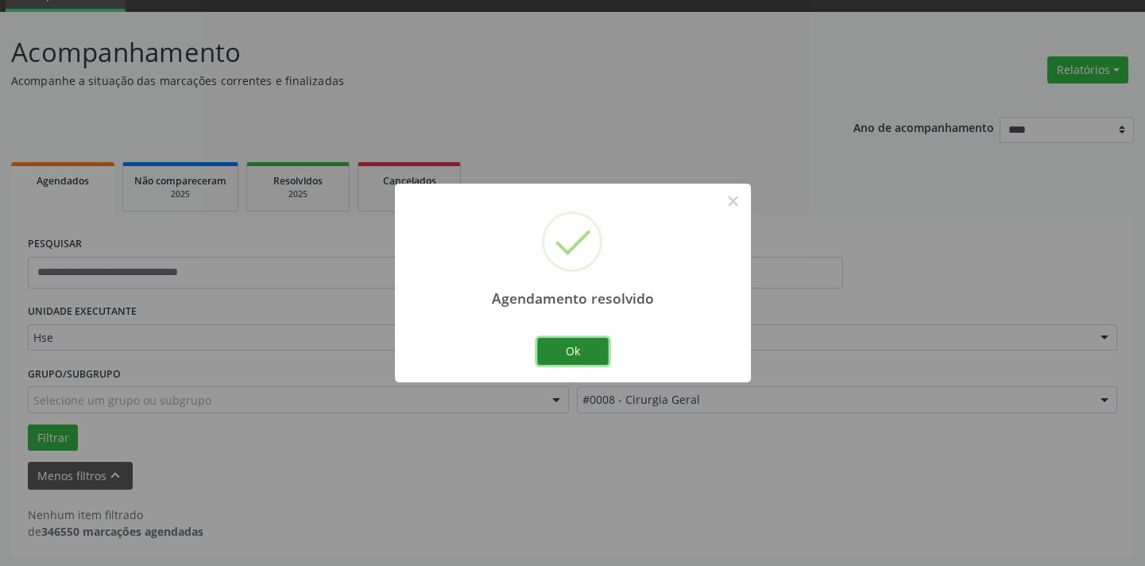
click at [581, 349] on button "Ok" at bounding box center [572, 351] width 71 height 27
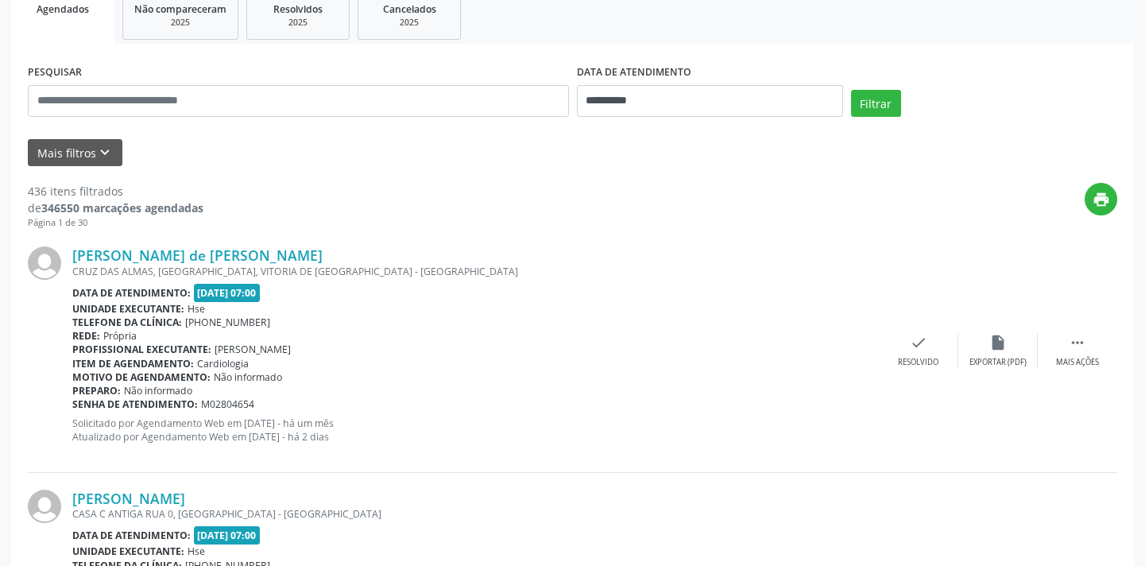
scroll to position [69, 0]
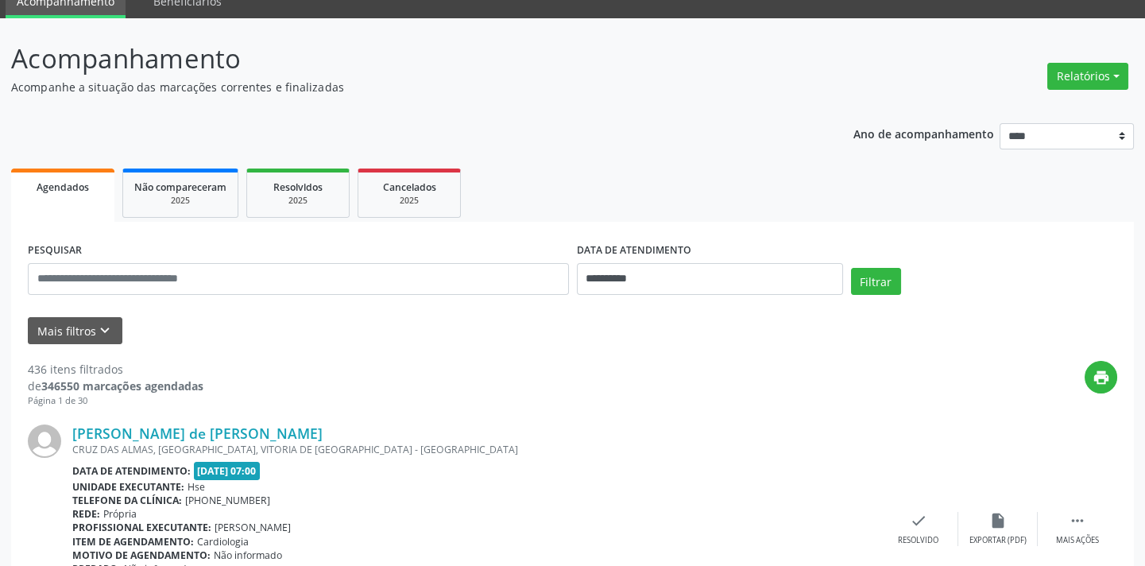
click at [837, 245] on div "DATA DE ATENDIMENTO" at bounding box center [710, 250] width 266 height 25
